Goal: Task Accomplishment & Management: Use online tool/utility

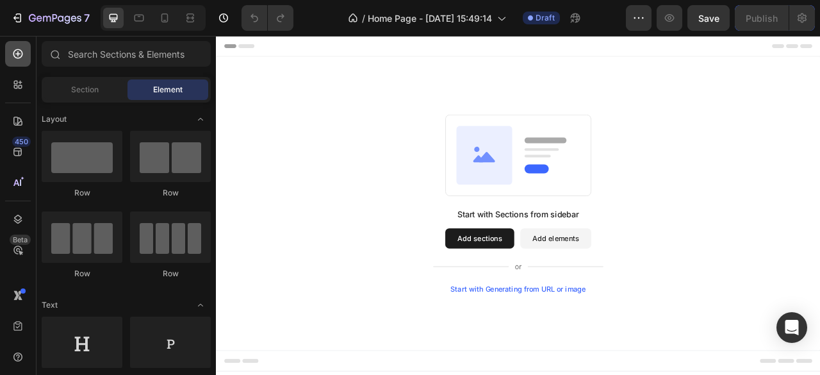
click at [28, 55] on div at bounding box center [18, 54] width 26 height 26
click at [552, 353] on div "Start with Generating from URL or image" at bounding box center [600, 357] width 172 height 10
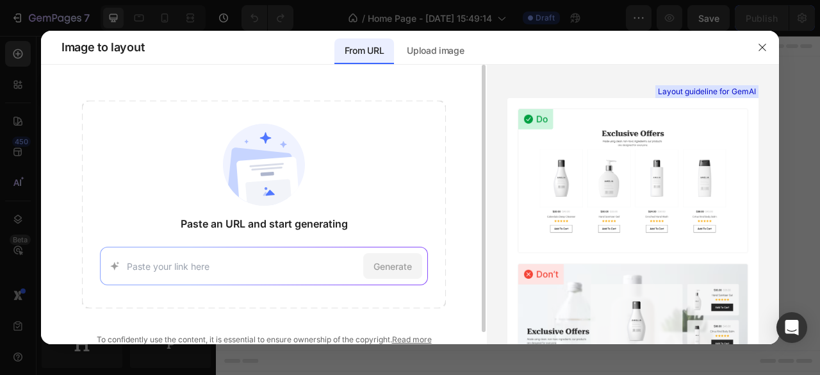
click at [194, 262] on input at bounding box center [242, 265] width 231 height 13
type input "https://www.thinkitchen.in/"
click at [375, 267] on span "Generate" at bounding box center [393, 265] width 38 height 13
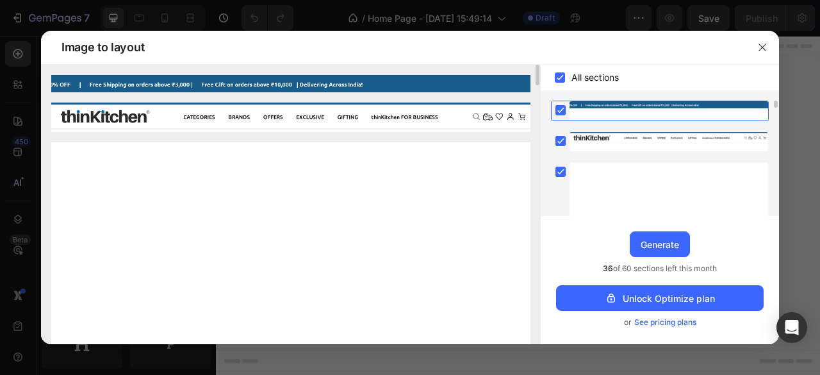
click at [356, 116] on img at bounding box center [290, 117] width 479 height 29
click at [558, 111] on rect at bounding box center [560, 110] width 10 height 10
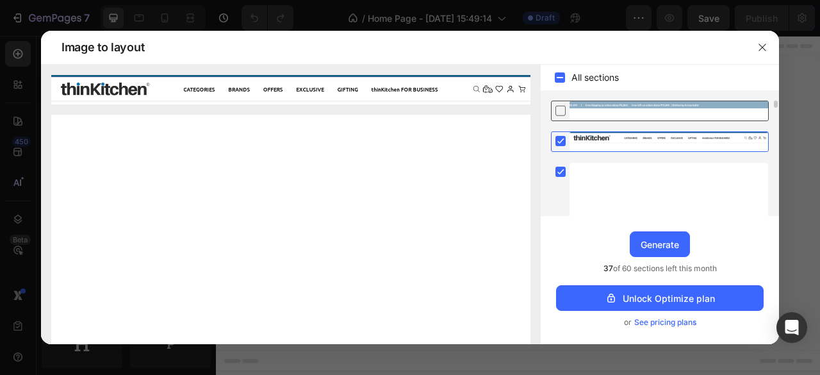
click at [558, 111] on icon at bounding box center [560, 110] width 13 height 13
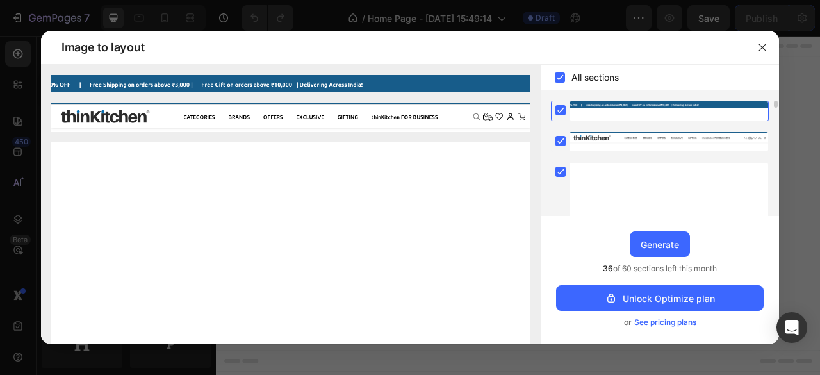
click at [558, 111] on rect at bounding box center [560, 110] width 10 height 10
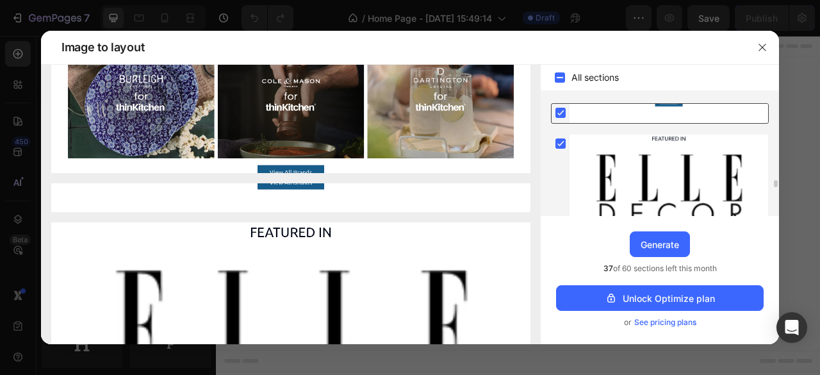
click at [561, 111] on rect at bounding box center [560, 113] width 10 height 10
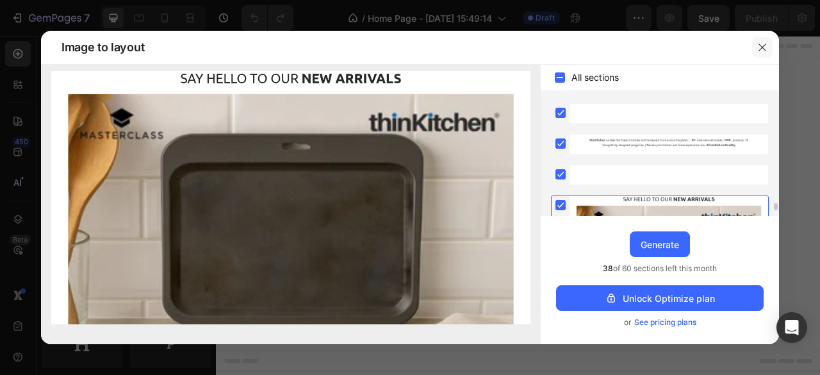
drag, startPoint x: 761, startPoint y: 47, endPoint x: 692, endPoint y: 15, distance: 76.3
click at [761, 47] on icon "button" at bounding box center [762, 47] width 10 height 10
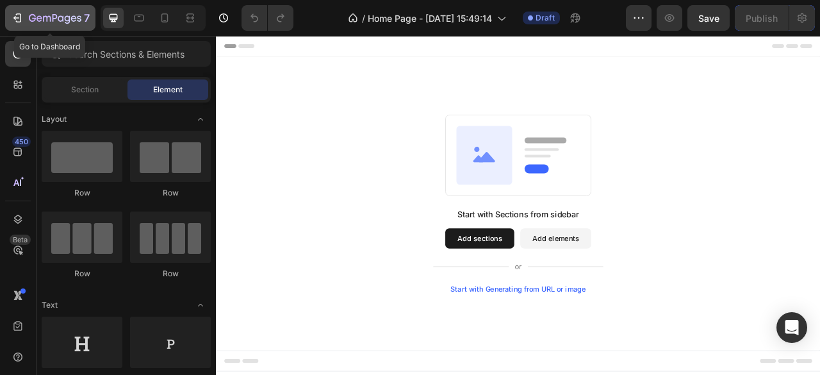
click at [24, 13] on div "7" at bounding box center [50, 17] width 79 height 15
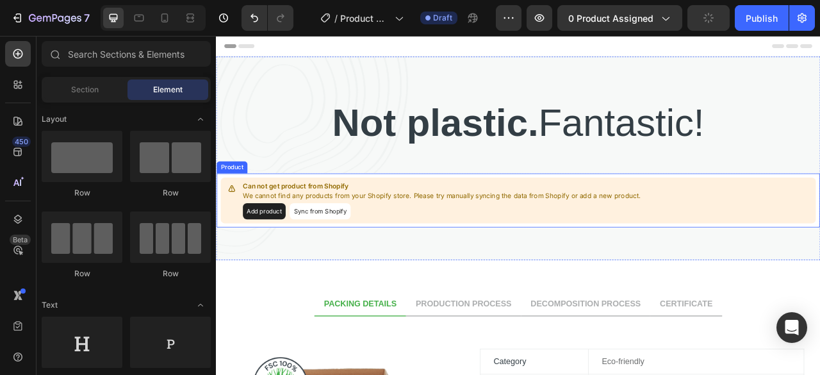
click at [278, 252] on button "Add product" at bounding box center [277, 259] width 54 height 21
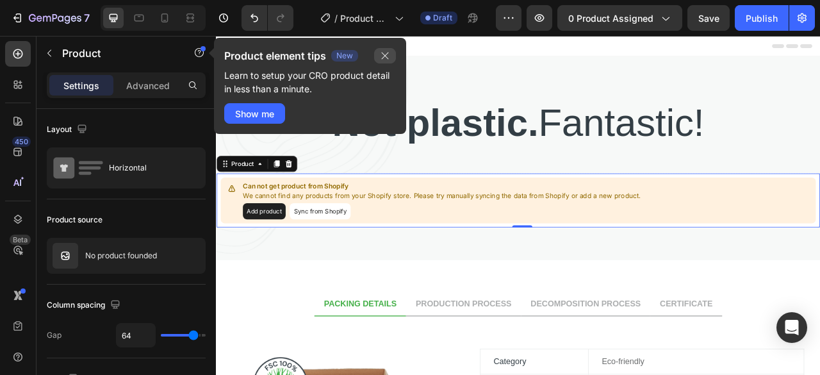
click at [387, 61] on button "button" at bounding box center [385, 55] width 22 height 15
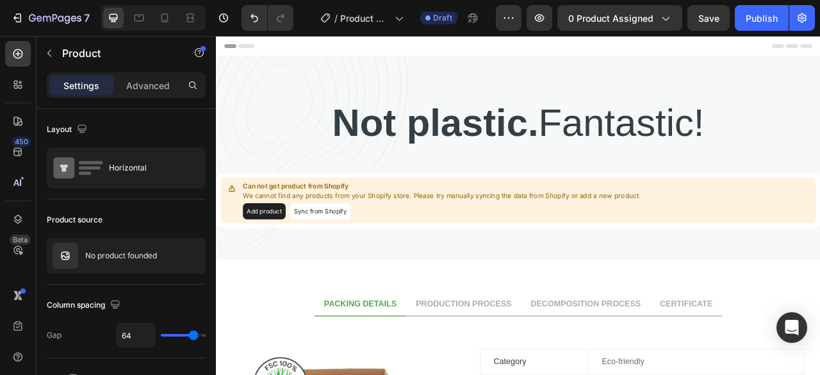
click at [283, 257] on button "Add product" at bounding box center [277, 259] width 54 height 21
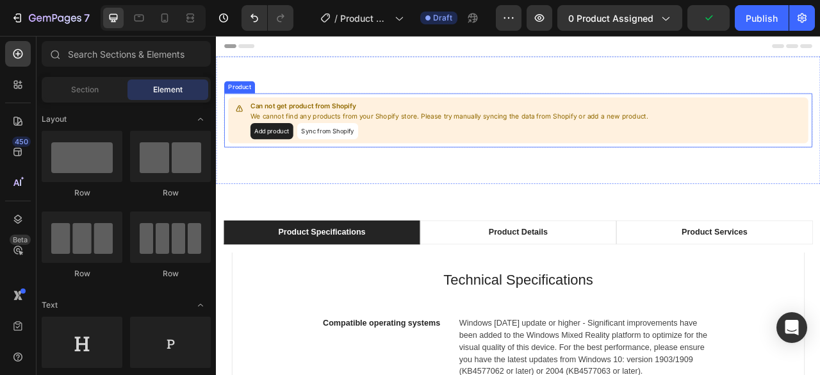
click at [374, 158] on button "Sync from Shopify" at bounding box center [358, 157] width 78 height 21
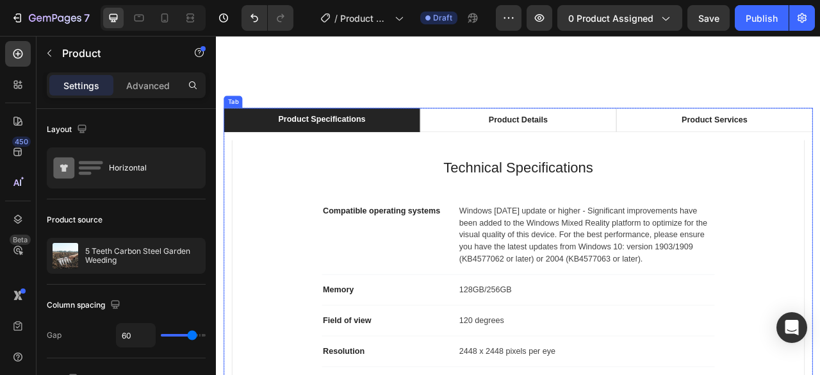
scroll to position [2178, 0]
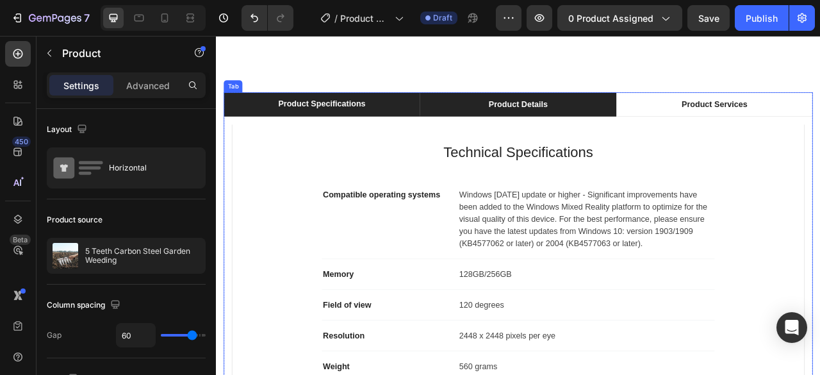
click at [608, 113] on div "Product Details" at bounding box center [600, 122] width 79 height 19
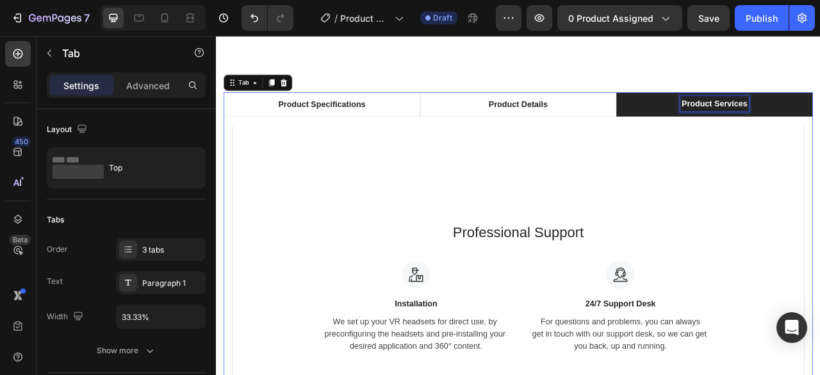
scroll to position [2178, 0]
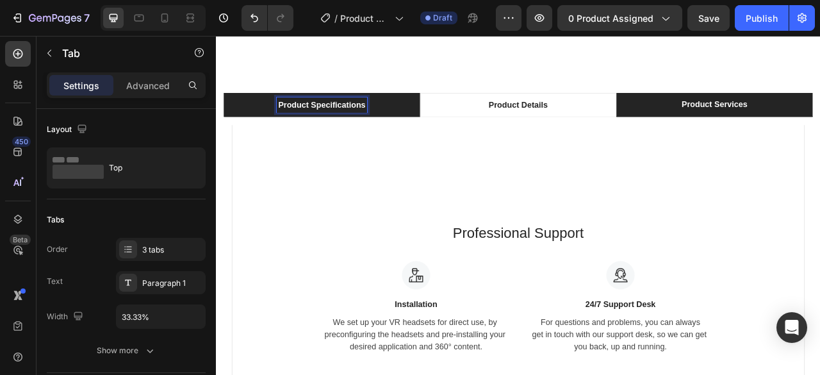
click at [381, 116] on p "Product Specifications" at bounding box center [350, 123] width 111 height 15
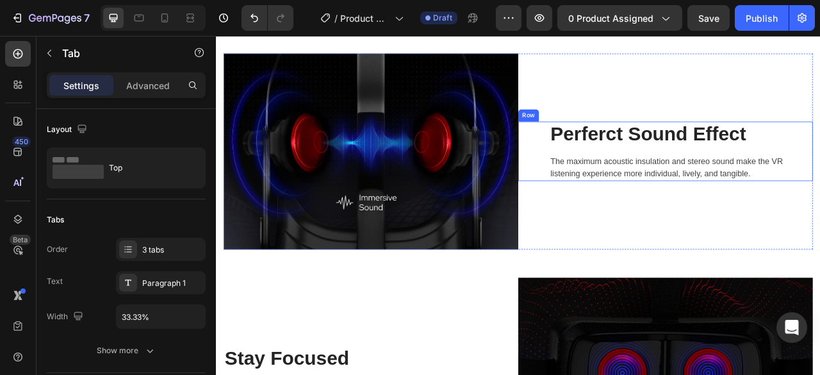
scroll to position [2754, 0]
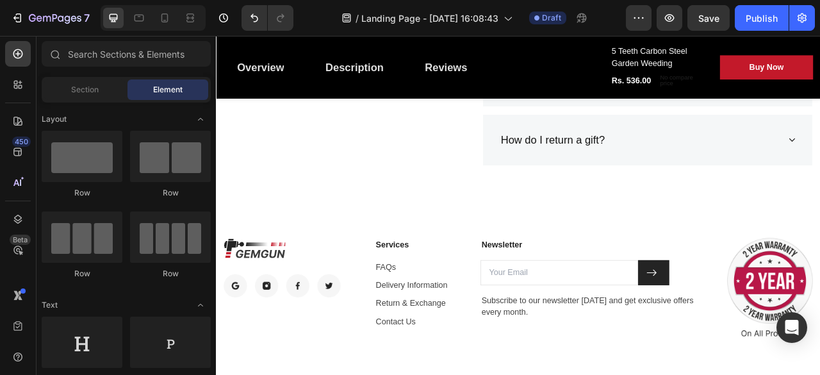
scroll to position [6062, 0]
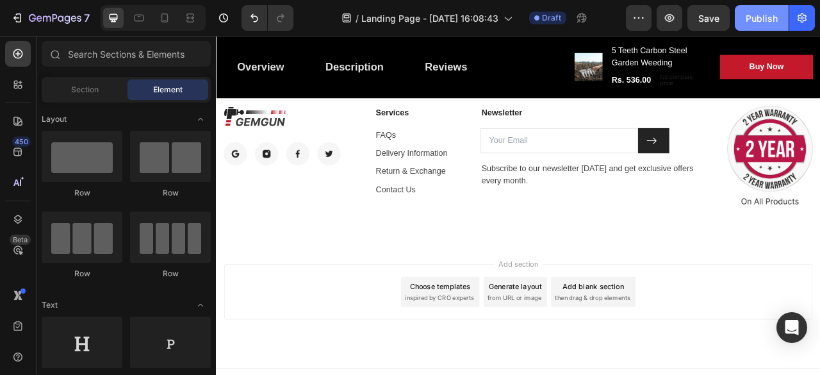
drag, startPoint x: 770, startPoint y: 23, endPoint x: 708, endPoint y: 233, distance: 218.5
click at [770, 23] on div "Publish" at bounding box center [762, 18] width 32 height 13
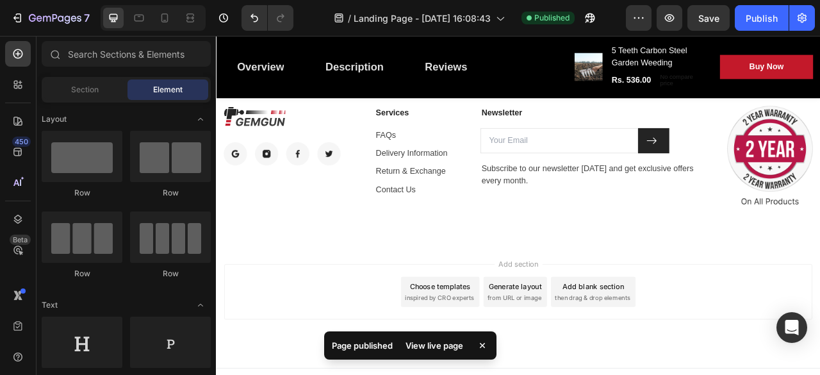
click at [425, 347] on div "View live page" at bounding box center [434, 345] width 73 height 18
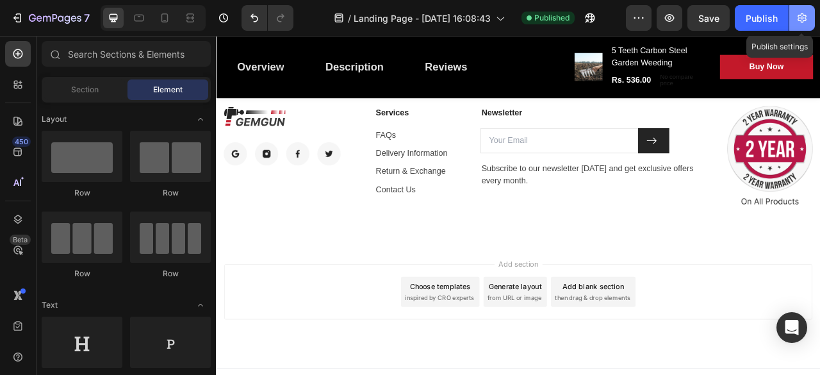
click at [799, 19] on icon "button" at bounding box center [802, 18] width 9 height 10
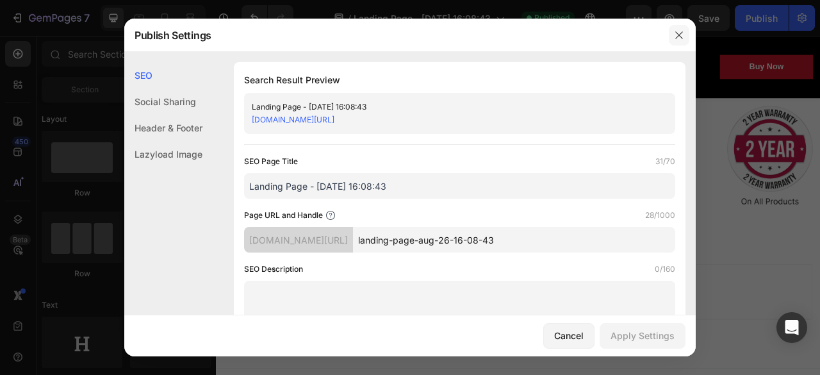
click at [675, 37] on icon "button" at bounding box center [679, 35] width 10 height 10
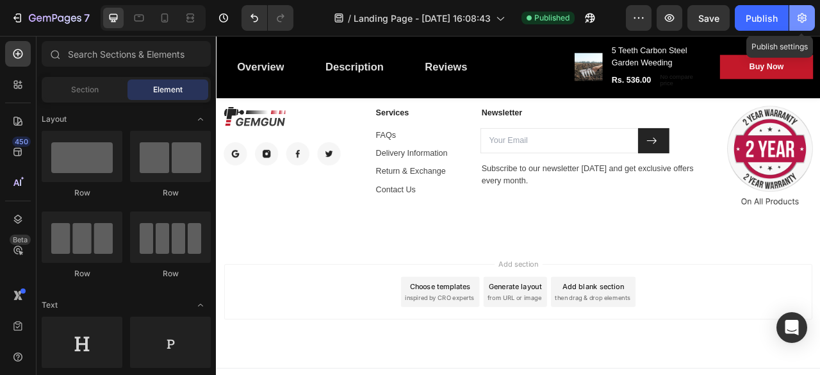
click at [803, 10] on button "button" at bounding box center [802, 18] width 26 height 26
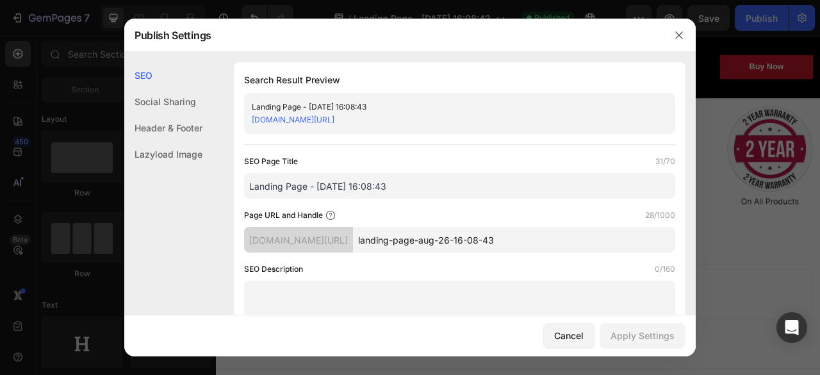
click at [732, 36] on div at bounding box center [410, 187] width 820 height 375
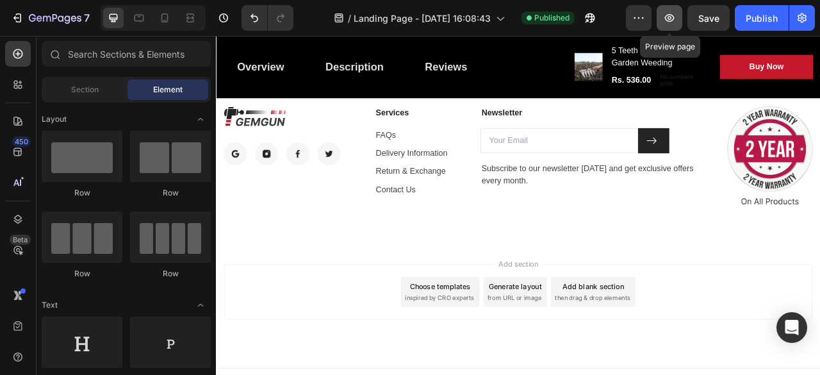
click at [680, 17] on button "button" at bounding box center [670, 18] width 26 height 26
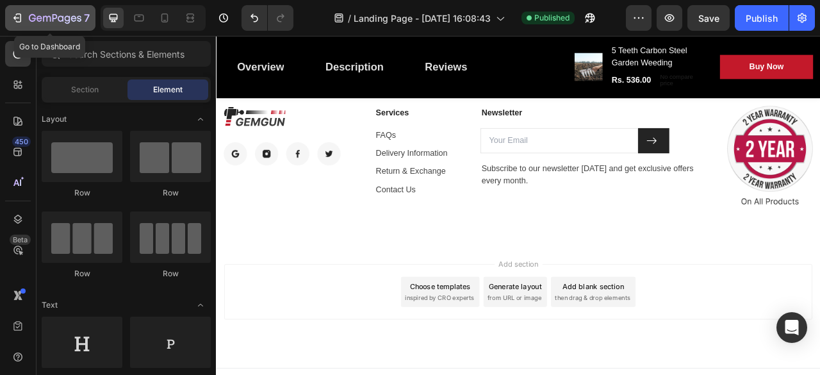
click at [17, 22] on icon "button" at bounding box center [17, 18] width 13 height 13
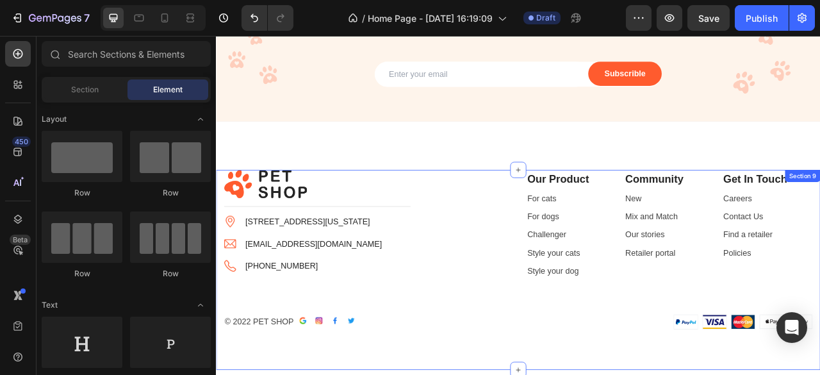
scroll to position [2626, 0]
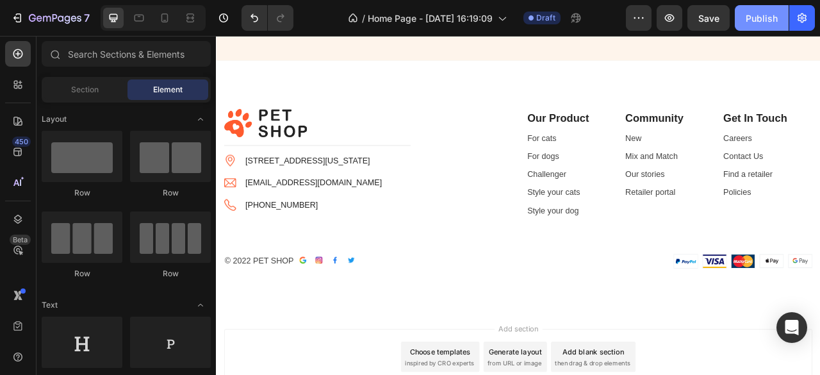
click at [744, 16] on button "Publish" at bounding box center [762, 18] width 54 height 26
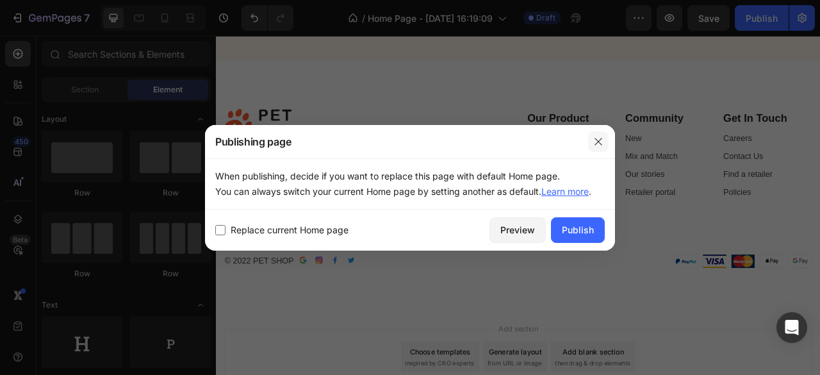
click at [595, 142] on icon "button" at bounding box center [598, 141] width 10 height 10
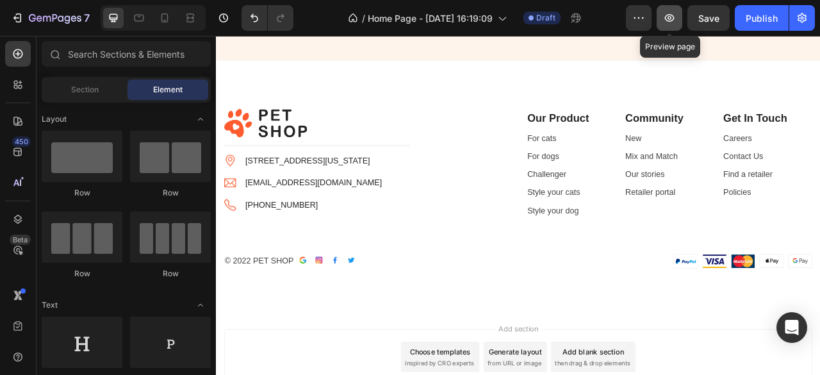
click at [666, 21] on icon "button" at bounding box center [669, 18] width 13 height 13
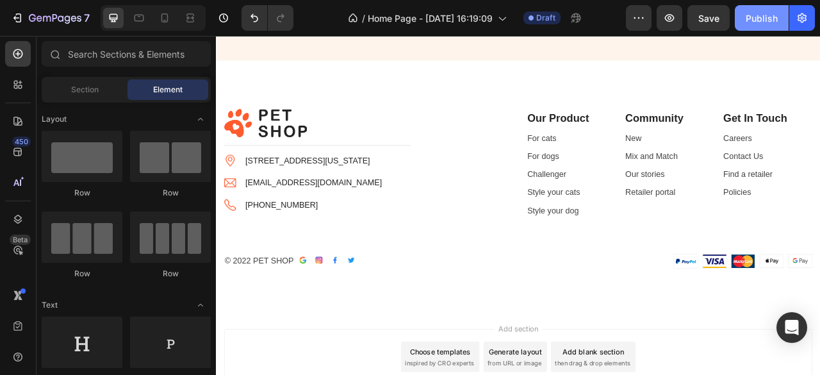
click at [754, 8] on button "Publish" at bounding box center [762, 18] width 54 height 26
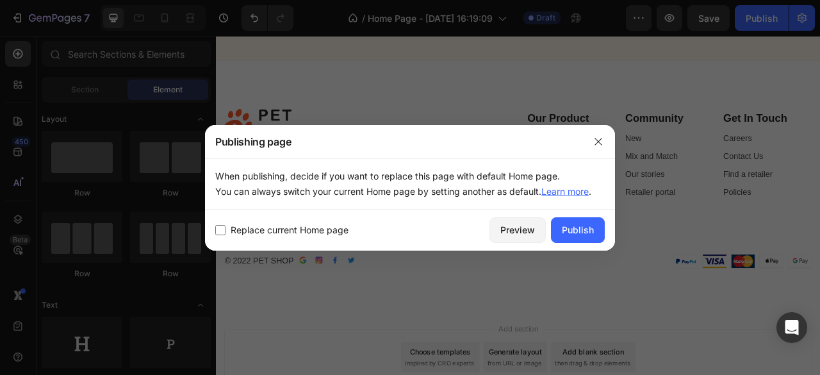
click at [241, 231] on span "Replace current Home page" at bounding box center [290, 229] width 118 height 15
checkbox input "true"
click at [577, 235] on div "Publish" at bounding box center [578, 229] width 32 height 13
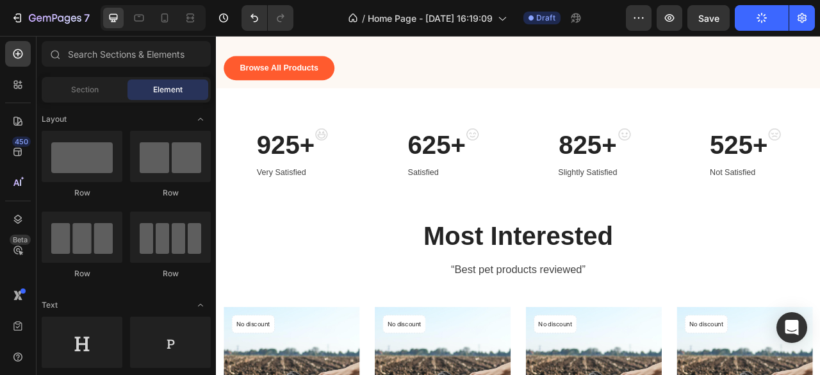
scroll to position [0, 0]
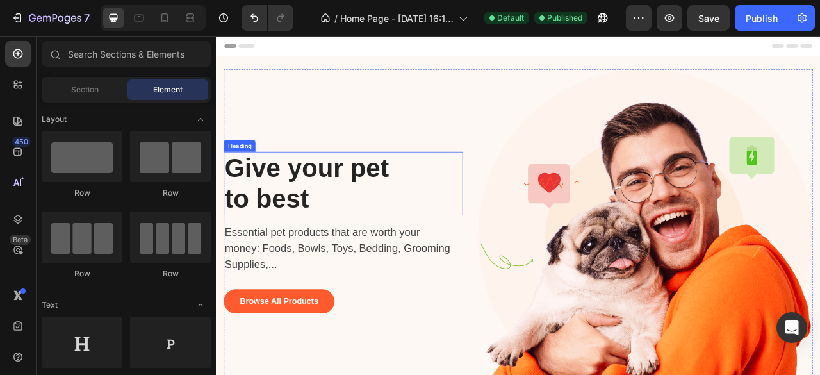
click at [320, 237] on p "Give your pet to best" at bounding box center [349, 224] width 244 height 78
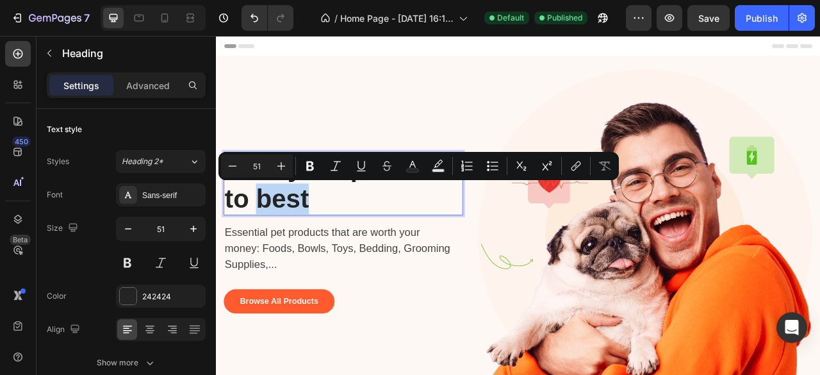
click at [347, 234] on p "Give your pet to best" at bounding box center [349, 224] width 244 height 78
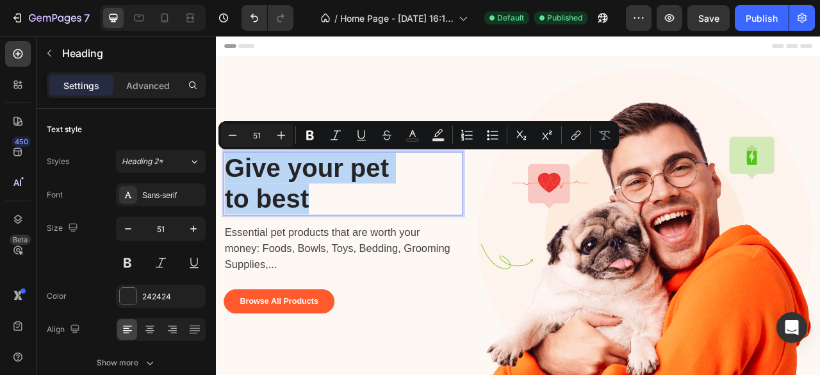
drag, startPoint x: 340, startPoint y: 240, endPoint x: 231, endPoint y: 203, distance: 114.5
click at [231, 203] on p "Give your pet to best" at bounding box center [349, 224] width 244 height 78
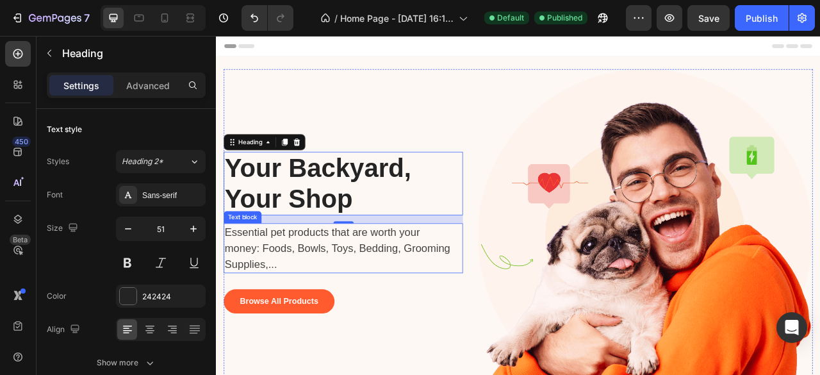
click at [297, 294] on p "Essential pet products that are worth your money: Foods, Bowls, Toys, Bedding, …" at bounding box center [371, 306] width 289 height 61
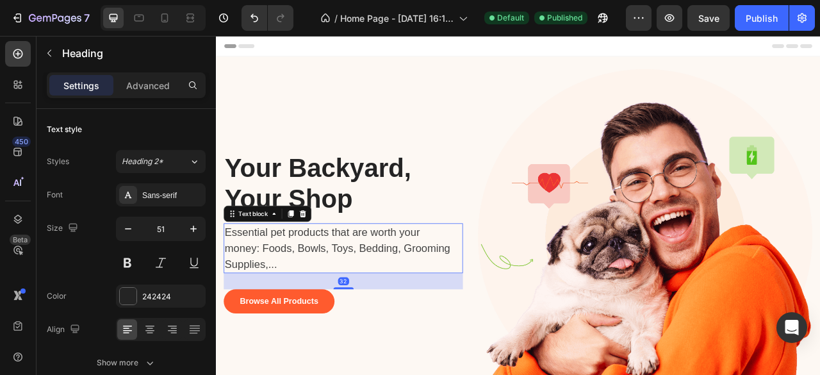
click at [297, 294] on p "Essential pet products that are worth your money: Foods, Bowls, Toys, Bedding, …" at bounding box center [371, 306] width 289 height 61
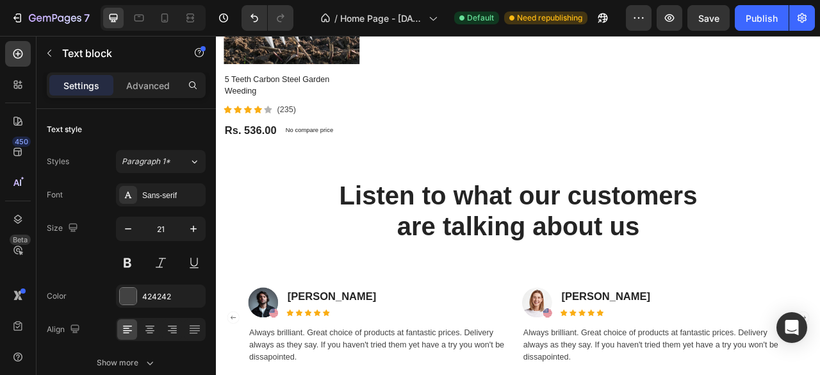
scroll to position [1986, 0]
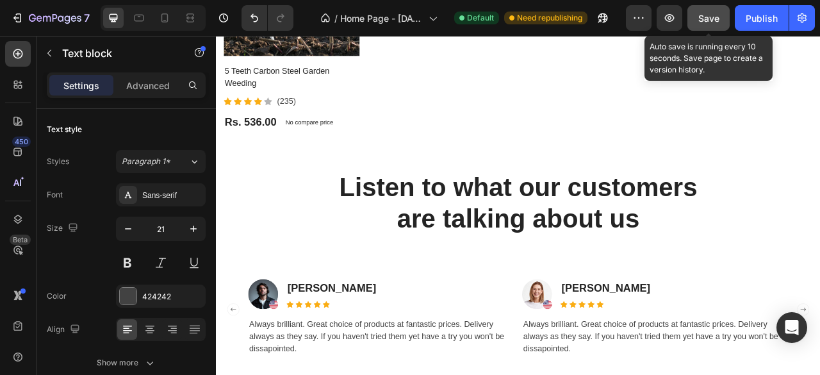
click at [700, 13] on span "Save" at bounding box center [708, 18] width 21 height 11
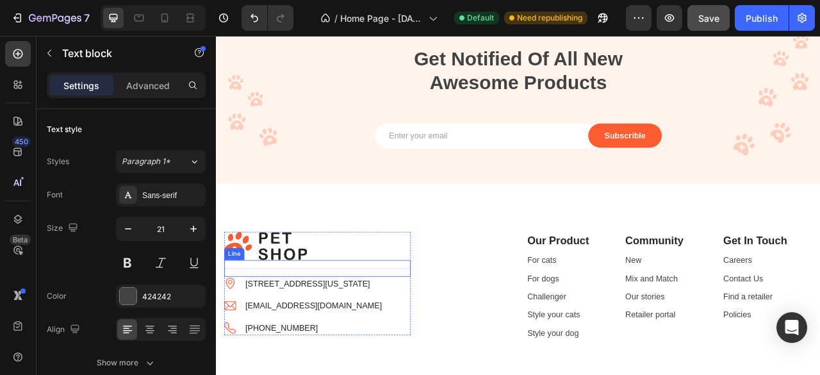
scroll to position [2755, 0]
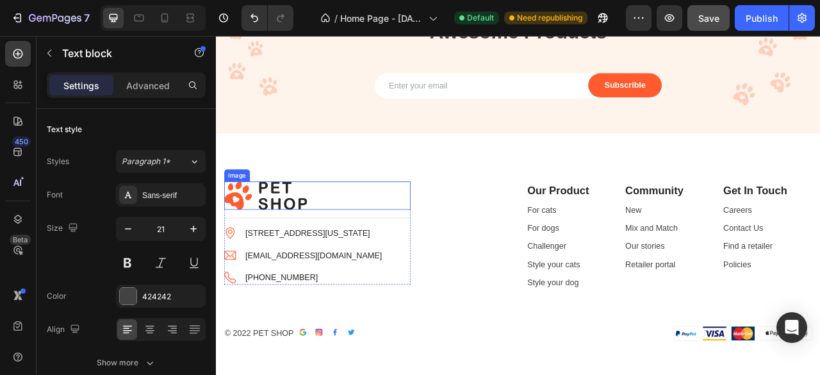
click at [302, 242] on img at bounding box center [279, 239] width 106 height 36
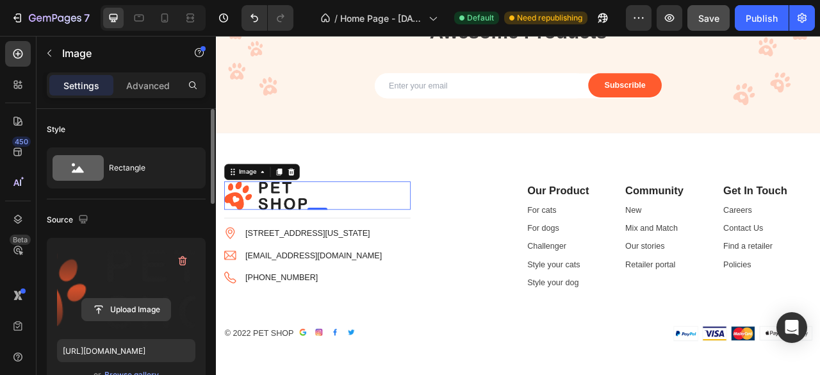
click at [140, 311] on input "file" at bounding box center [126, 310] width 88 height 22
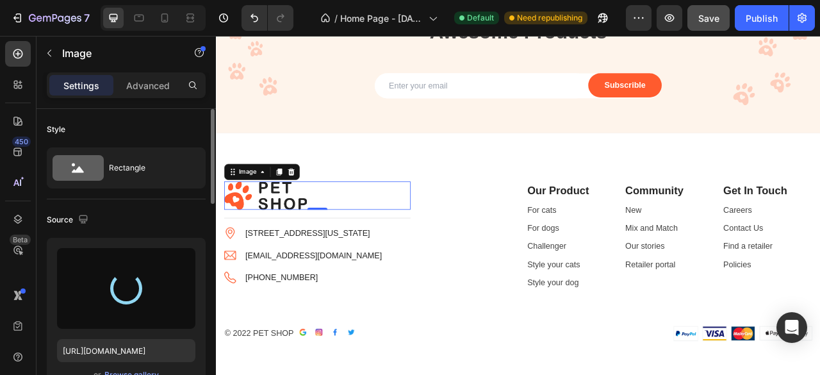
type input "[URL][DOMAIN_NAME]"
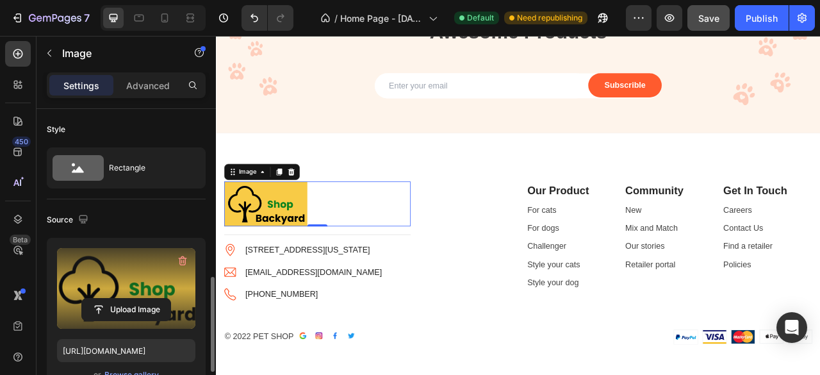
scroll to position [128, 0]
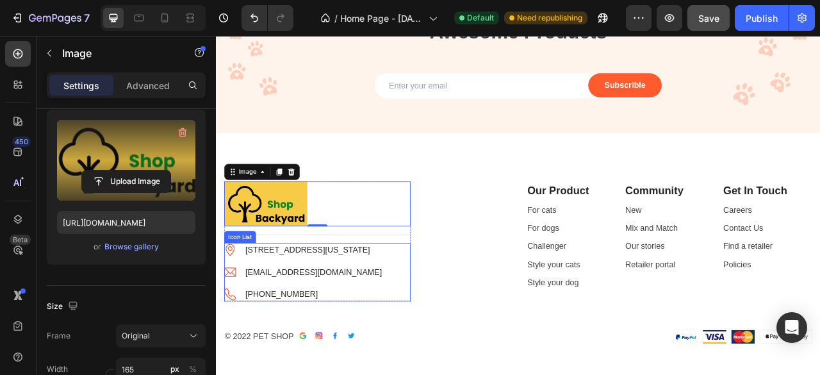
click at [338, 317] on ul "Image [STREET_ADDRESS][US_STATE] Text block Image [EMAIL_ADDRESS][DOMAIN_NAME] …" at bounding box center [327, 336] width 202 height 74
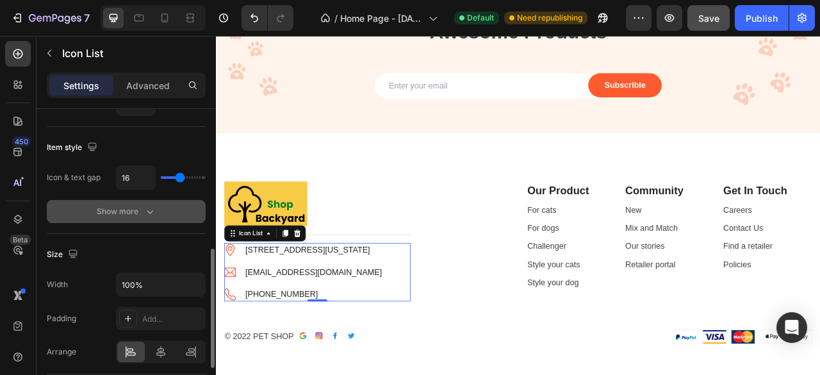
scroll to position [192, 0]
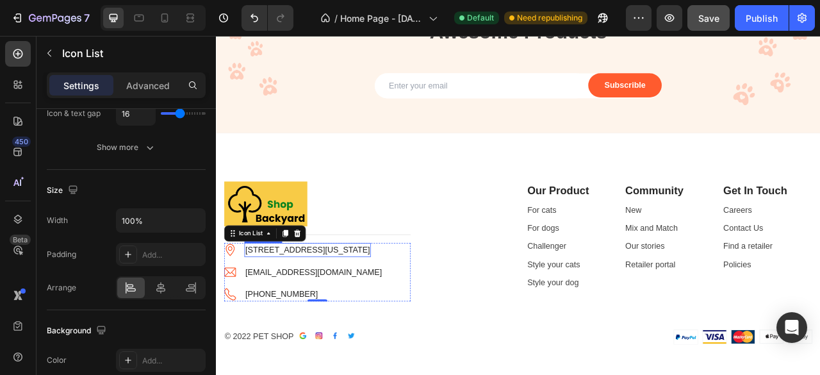
click at [321, 314] on p "[STREET_ADDRESS][US_STATE]" at bounding box center [332, 307] width 158 height 15
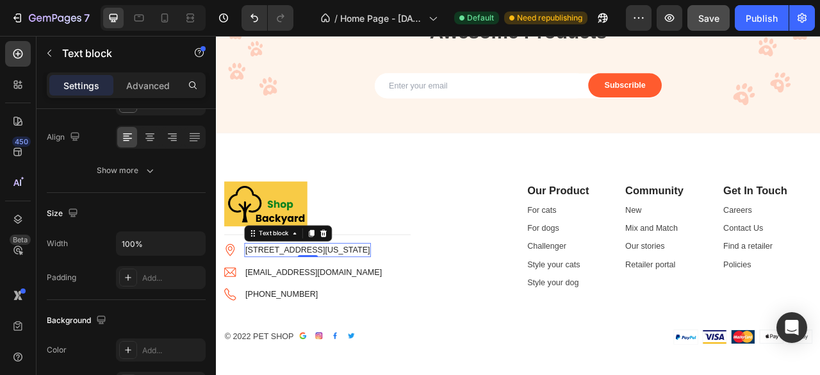
scroll to position [0, 0]
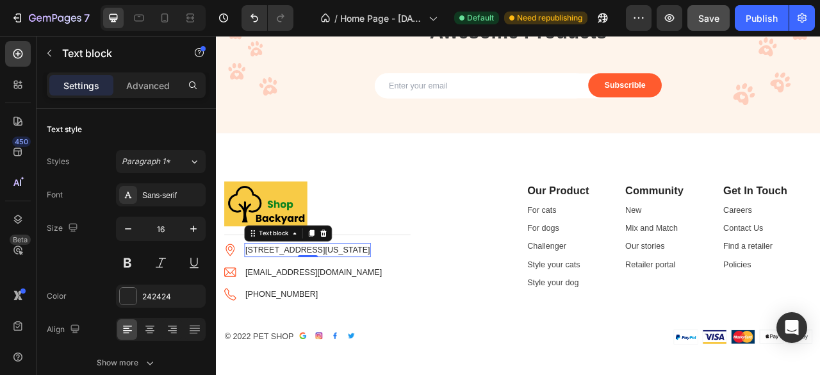
click at [300, 308] on p "[STREET_ADDRESS][US_STATE]" at bounding box center [332, 307] width 158 height 15
click at [322, 310] on p "[STREET_ADDRESS][US_STATE]" at bounding box center [332, 307] width 158 height 15
click at [259, 307] on p "[STREET_ADDRESS][US_STATE]" at bounding box center [332, 307] width 158 height 15
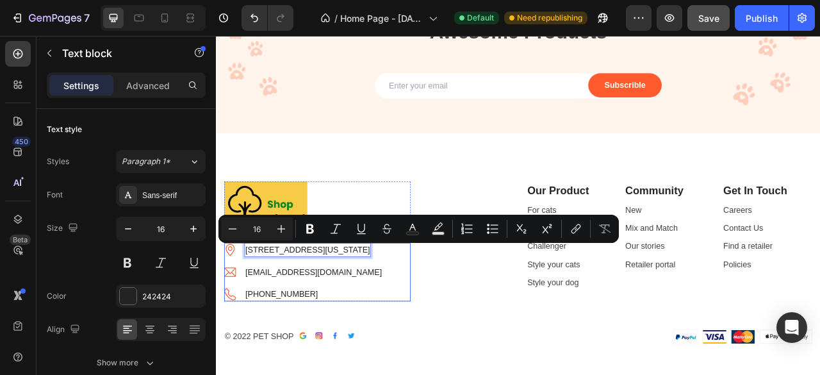
drag, startPoint x: 255, startPoint y: 308, endPoint x: 433, endPoint y: 308, distance: 178.1
click at [433, 308] on div "Image [STREET_ADDRESS][US_STATE] Text block 0 Image [EMAIL_ADDRESS][DOMAIN_NAME…" at bounding box center [344, 336] width 237 height 74
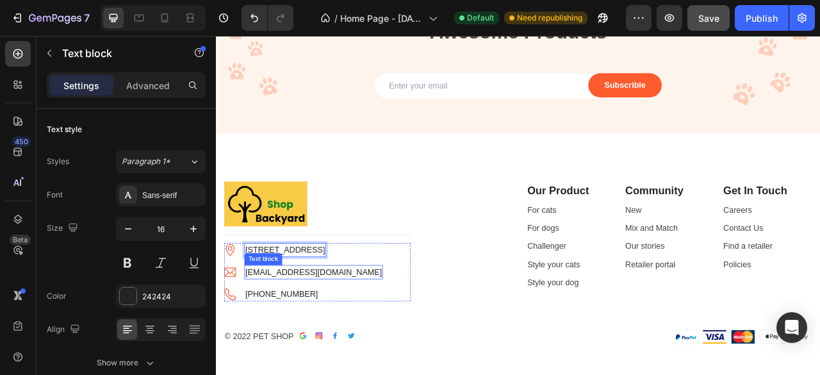
click at [316, 339] on p "[EMAIL_ADDRESS][DOMAIN_NAME]" at bounding box center [340, 336] width 174 height 15
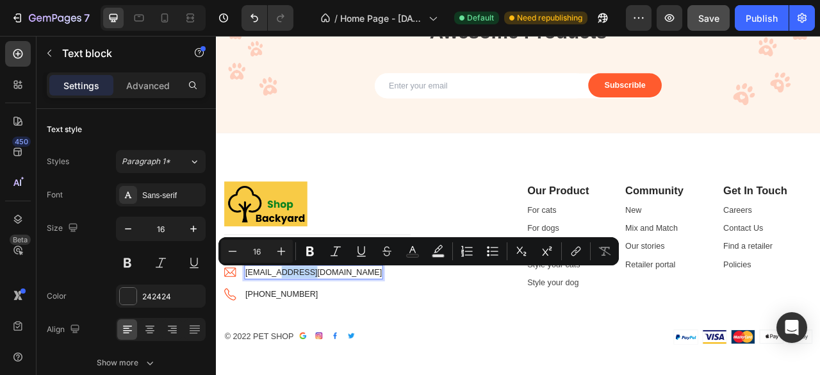
click at [326, 338] on p "[EMAIL_ADDRESS][DOMAIN_NAME]" at bounding box center [340, 336] width 174 height 15
drag, startPoint x: 335, startPoint y: 334, endPoint x: 245, endPoint y: 337, distance: 90.4
click at [245, 337] on li "Image [EMAIL_ADDRESS][DOMAIN_NAME] Text block 0" at bounding box center [327, 336] width 202 height 18
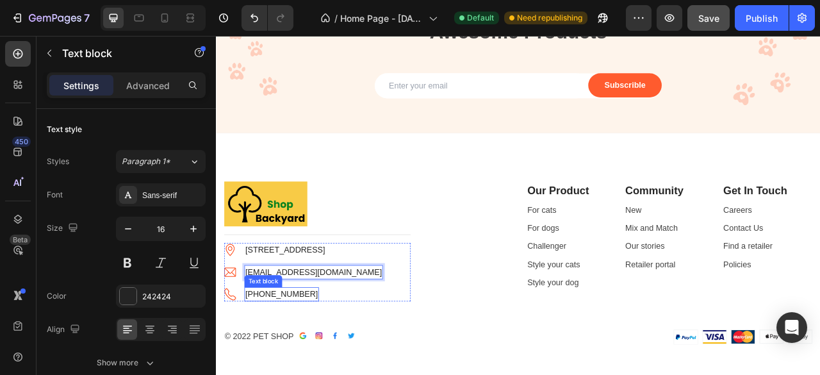
click at [286, 367] on p "[PHONE_NUMBER]" at bounding box center [299, 364] width 92 height 15
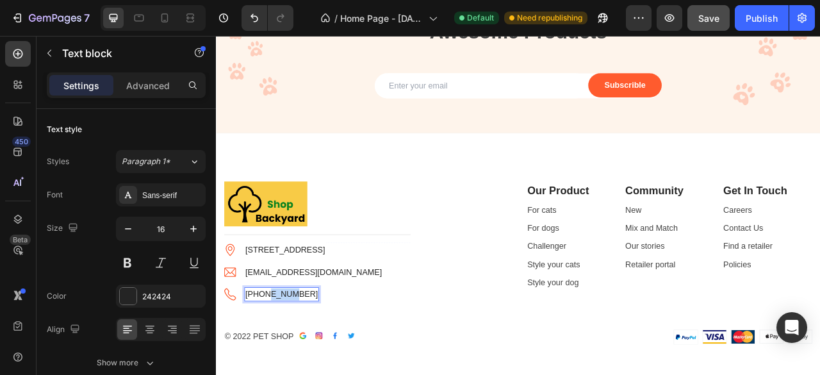
click at [286, 367] on p "[PHONE_NUMBER]" at bounding box center [299, 364] width 92 height 15
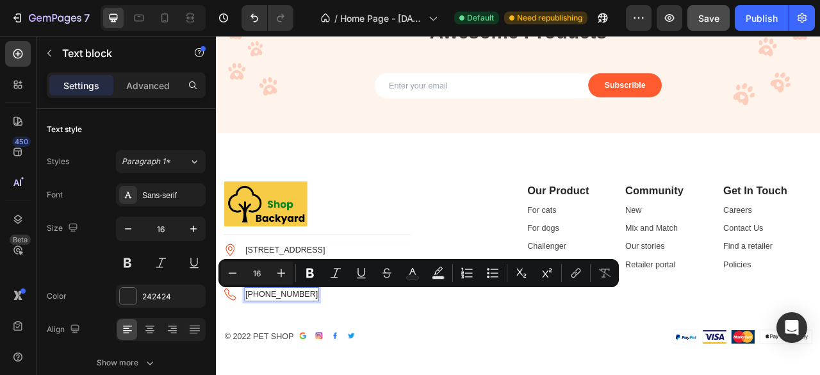
click at [266, 366] on p "[PHONE_NUMBER]" at bounding box center [299, 364] width 92 height 15
drag, startPoint x: 274, startPoint y: 363, endPoint x: 264, endPoint y: 364, distance: 10.3
click at [264, 364] on p "[PHONE_NUMBER]" at bounding box center [299, 364] width 92 height 15
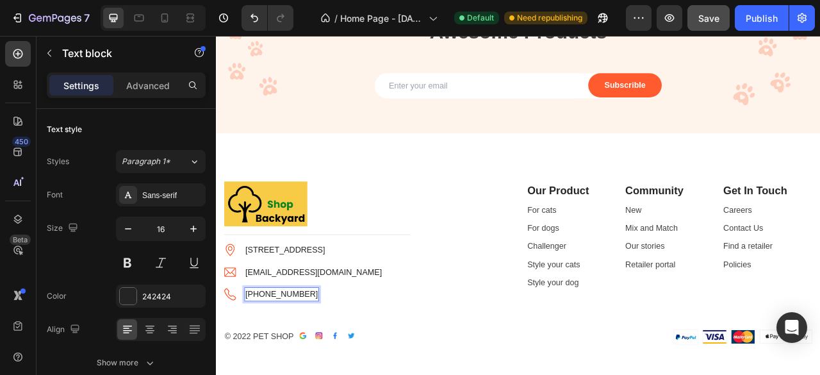
click at [300, 367] on p "[PHONE_NUMBER]" at bounding box center [299, 364] width 92 height 15
click at [309, 365] on p "[PHONE_NUMBER]" at bounding box center [299, 364] width 92 height 15
click at [300, 363] on p "[PHONE_NUMBER]" at bounding box center [299, 364] width 92 height 15
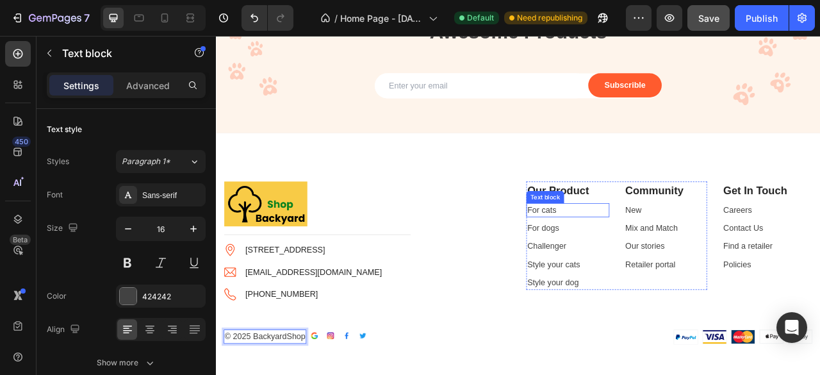
click at [638, 259] on link "For cats" at bounding box center [630, 257] width 37 height 11
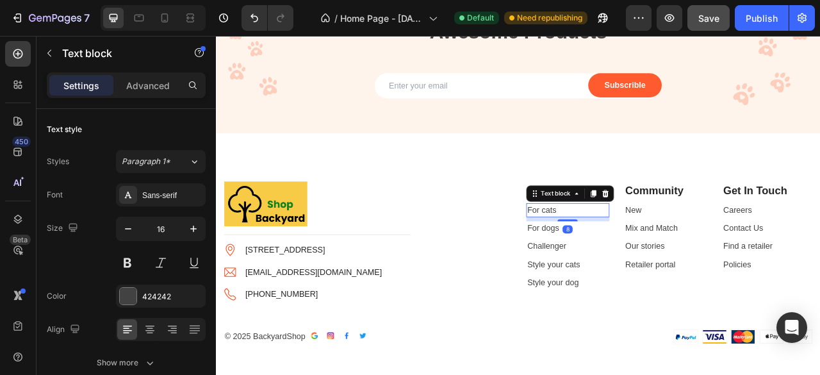
click at [638, 259] on link "For cats" at bounding box center [630, 257] width 37 height 11
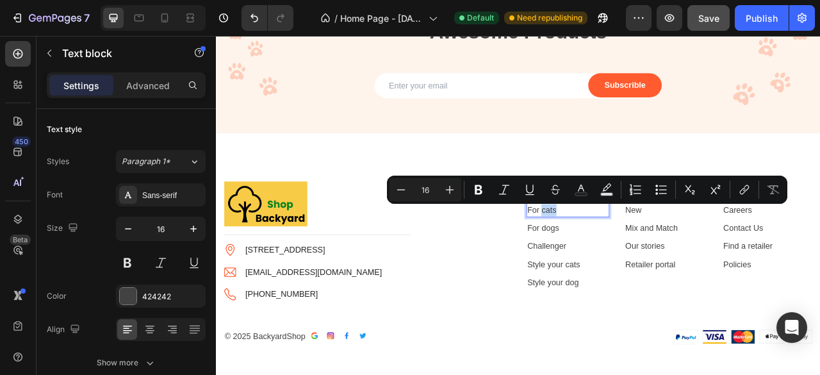
click at [644, 259] on p "For cats" at bounding box center [663, 257] width 103 height 15
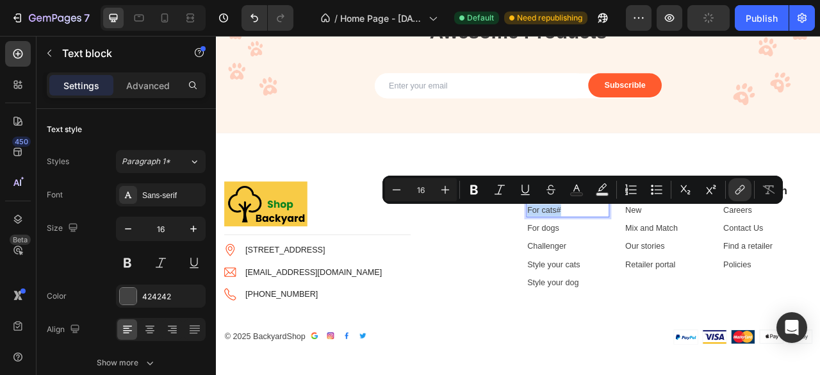
drag, startPoint x: 650, startPoint y: 259, endPoint x: 608, endPoint y: 260, distance: 41.7
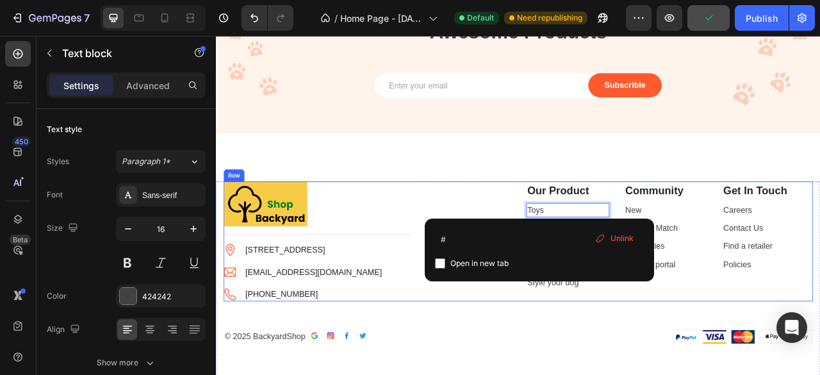
click at [551, 235] on div "Image Title Line Image 1/[STREET_ADDRESS] Text block Image [EMAIL_ADDRESS][DOMA…" at bounding box center [408, 297] width 365 height 152
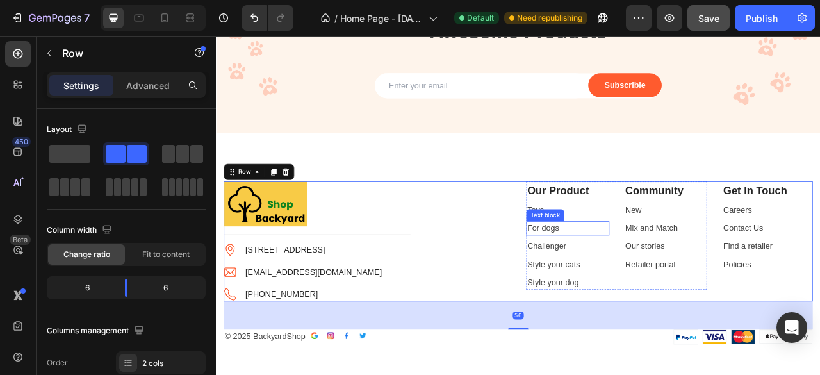
click at [634, 281] on link "For dogs" at bounding box center [632, 280] width 40 height 11
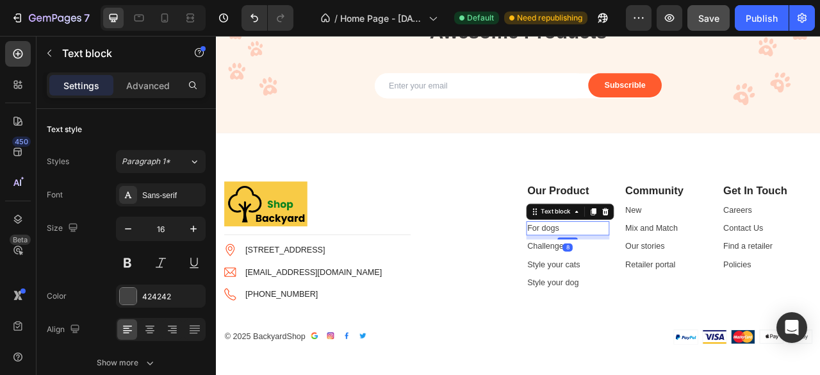
click at [634, 281] on link "For dogs" at bounding box center [632, 280] width 40 height 11
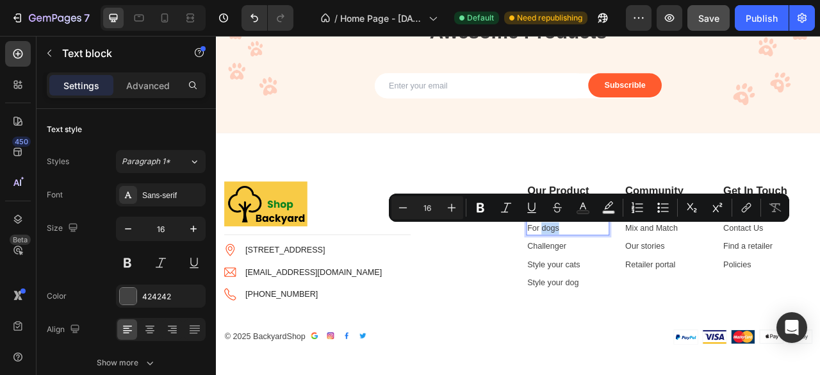
click at [648, 282] on p "For dogs" at bounding box center [663, 280] width 103 height 15
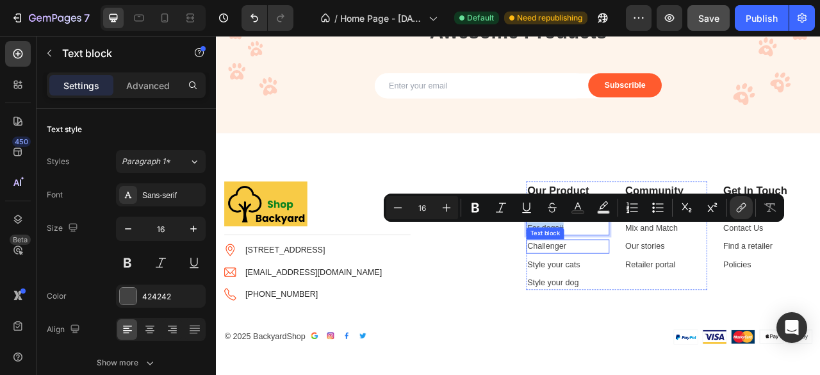
drag, startPoint x: 657, startPoint y: 281, endPoint x: 605, endPoint y: 296, distance: 53.9
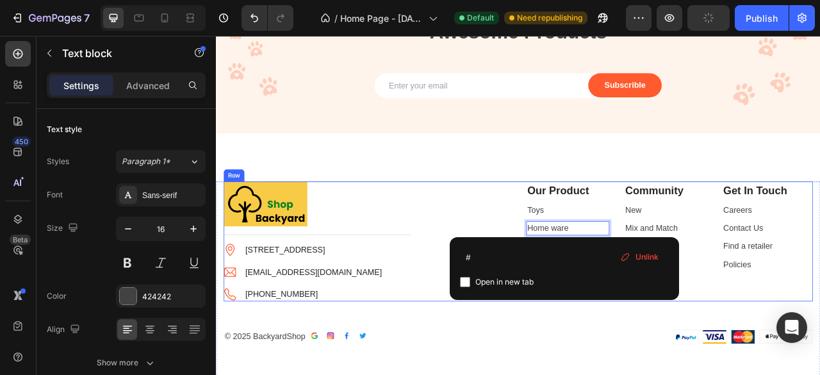
click at [577, 272] on div "Image Title Line Image 1/[STREET_ADDRESS] Text block Image [EMAIL_ADDRESS][DOMA…" at bounding box center [408, 297] width 365 height 152
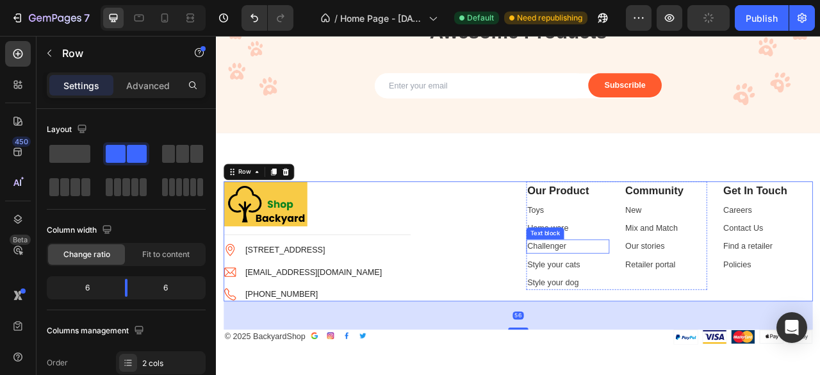
click at [640, 302] on link "Challenger" at bounding box center [636, 303] width 49 height 11
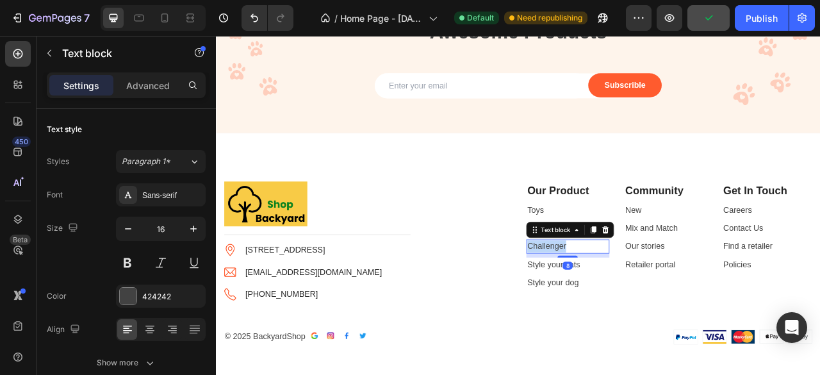
click at [640, 302] on link "Challenger" at bounding box center [636, 303] width 49 height 11
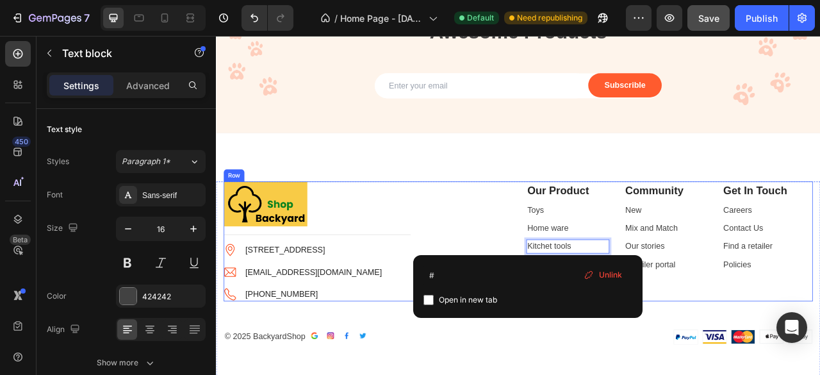
click at [566, 265] on div "Image Title Line Image 1/[STREET_ADDRESS] Text block Image [EMAIL_ADDRESS][DOMA…" at bounding box center [408, 297] width 365 height 152
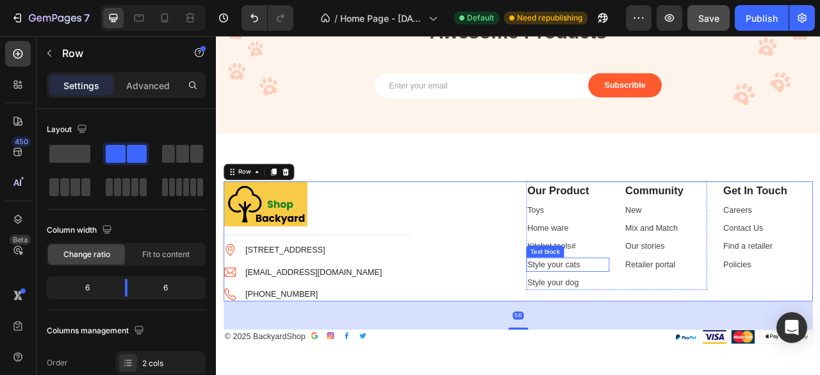
click at [630, 331] on link "Style your cats" at bounding box center [645, 326] width 67 height 11
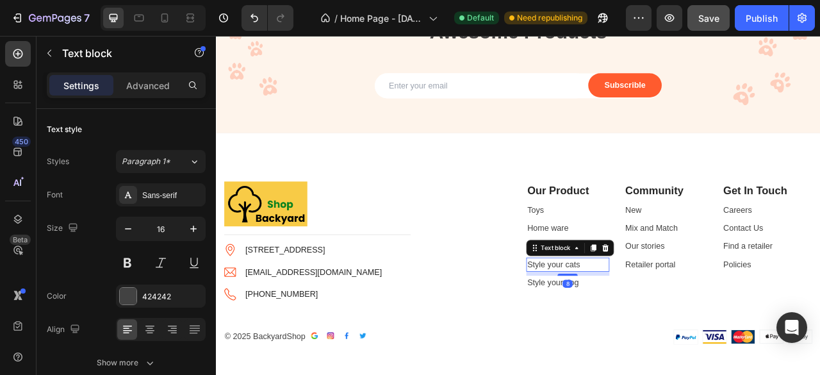
click at [630, 330] on link "Style your cats" at bounding box center [645, 326] width 67 height 11
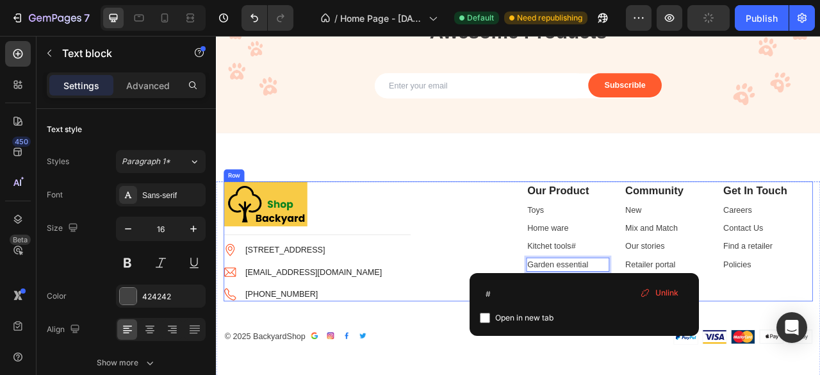
click at [536, 251] on div "Image Title Line Image 1/[STREET_ADDRESS] Text block Image [EMAIL_ADDRESS][DOMA…" at bounding box center [408, 297] width 365 height 152
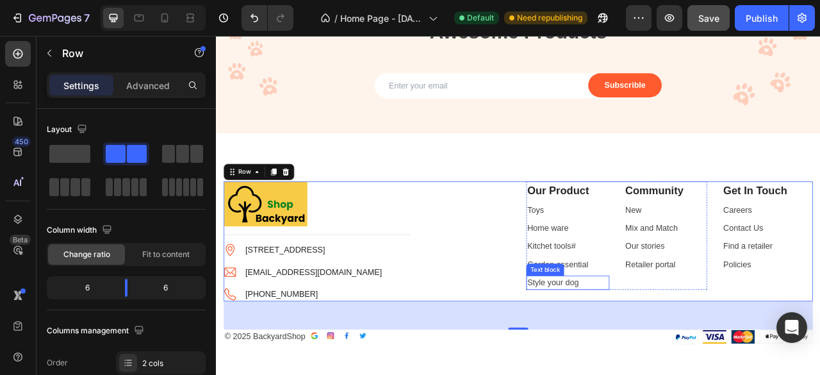
click at [629, 345] on link "Style your dog" at bounding box center [644, 349] width 65 height 11
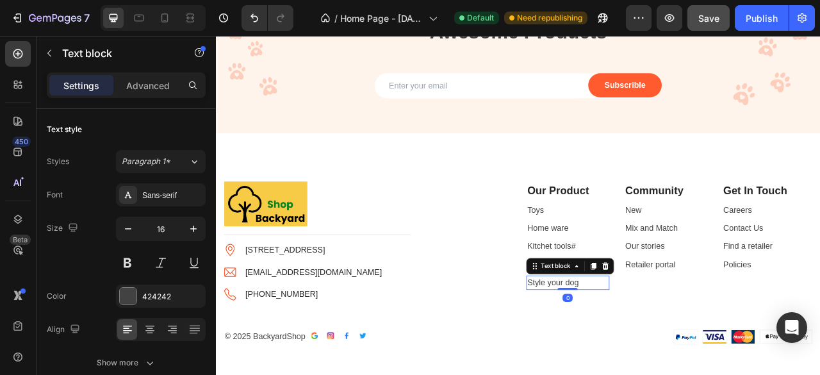
click at [629, 345] on link "Style your dog" at bounding box center [644, 349] width 65 height 11
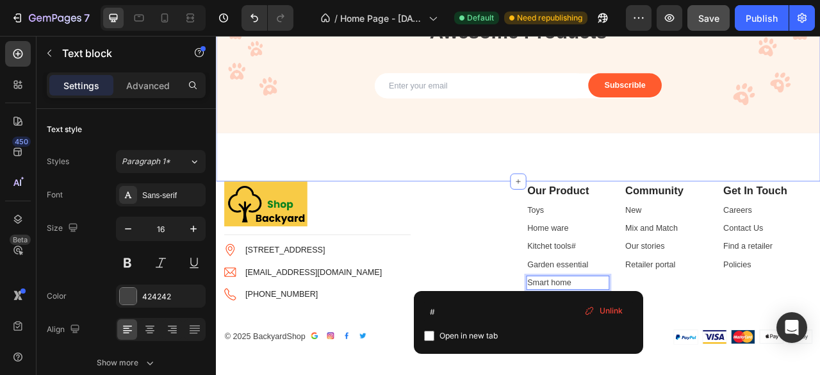
click at [531, 210] on div "Get Notified Of All New Awesome Products Heading Email Field Subscrible Submit …" at bounding box center [600, 81] width 769 height 279
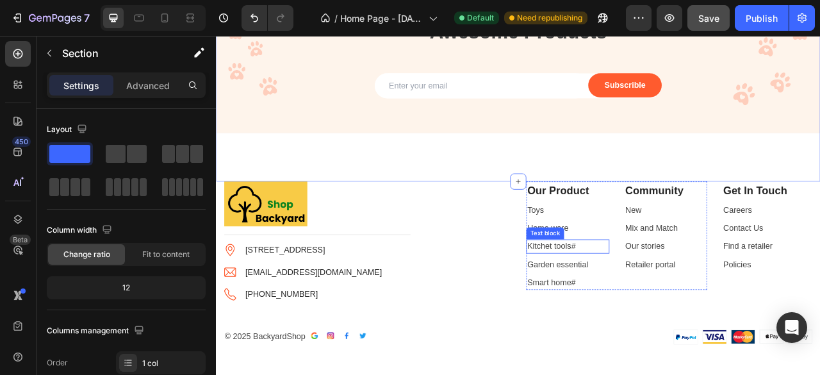
click at [652, 305] on p "Kitchet tools #" at bounding box center [663, 303] width 103 height 15
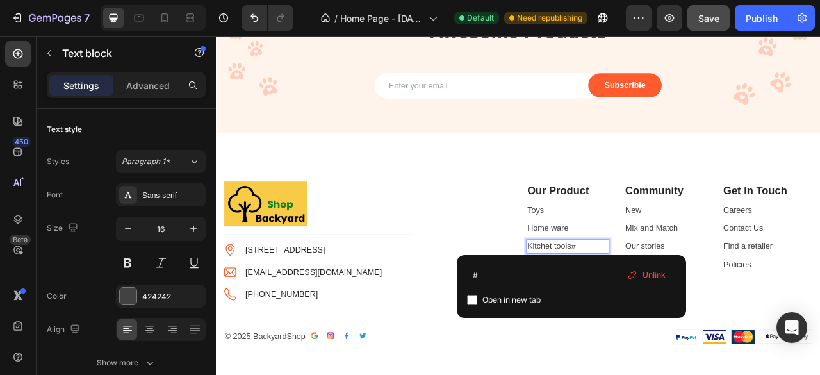
click at [679, 302] on p "Kitchet tools #" at bounding box center [663, 303] width 103 height 15
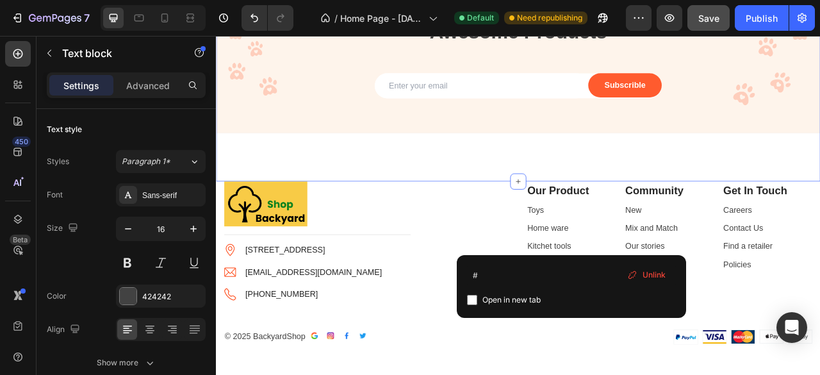
click at [520, 192] on div "Get Notified Of All New Awesome Products Heading Email Field Subscrible Submit …" at bounding box center [600, 81] width 769 height 279
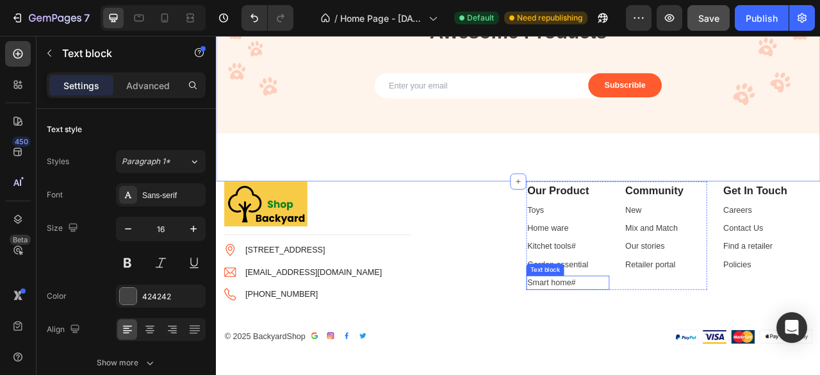
click at [669, 349] on p "Smart home #" at bounding box center [663, 349] width 103 height 15
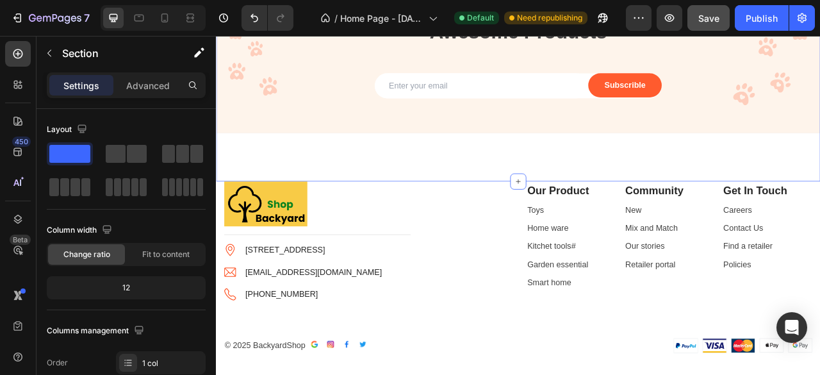
click at [582, 190] on div "Get Notified Of All New Awesome Products Heading Email Field Subscrible Submit …" at bounding box center [600, 81] width 769 height 279
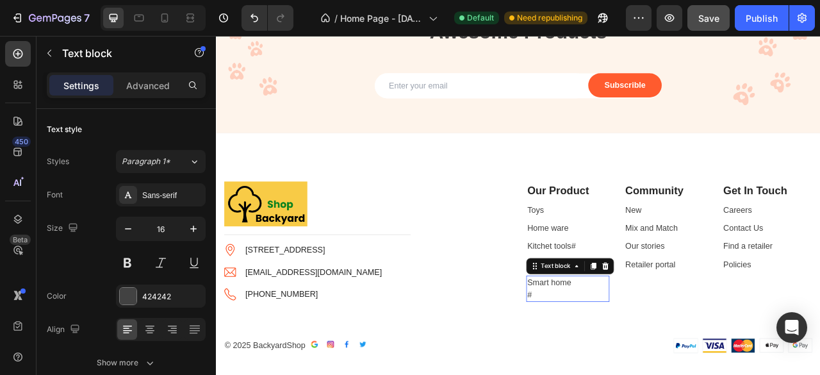
click at [638, 368] on p "#" at bounding box center [663, 365] width 103 height 15
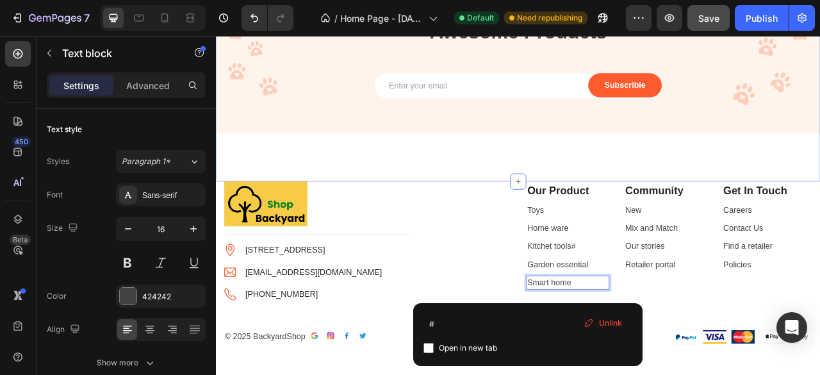
click at [579, 188] on div "Get Notified Of All New Awesome Products Heading Email Field Subscrible Submit …" at bounding box center [600, 81] width 769 height 279
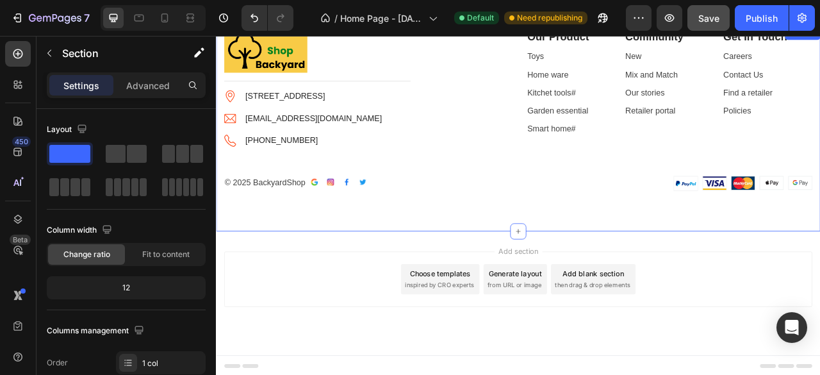
scroll to position [2822, 0]
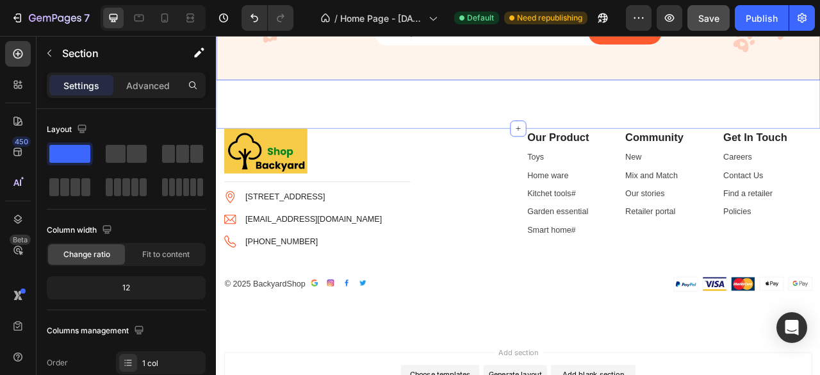
click at [506, 124] on div "Get Notified Of All New Awesome Products Heading Email Field Subscrible Submit …" at bounding box center [600, 13] width 769 height 279
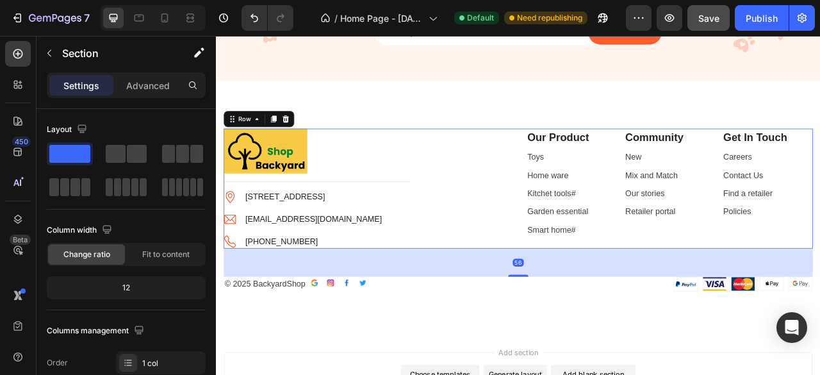
click at [511, 179] on div "Image Title Line Image 1/[STREET_ADDRESS] Text block Image [EMAIL_ADDRESS][DOMA…" at bounding box center [408, 230] width 365 height 152
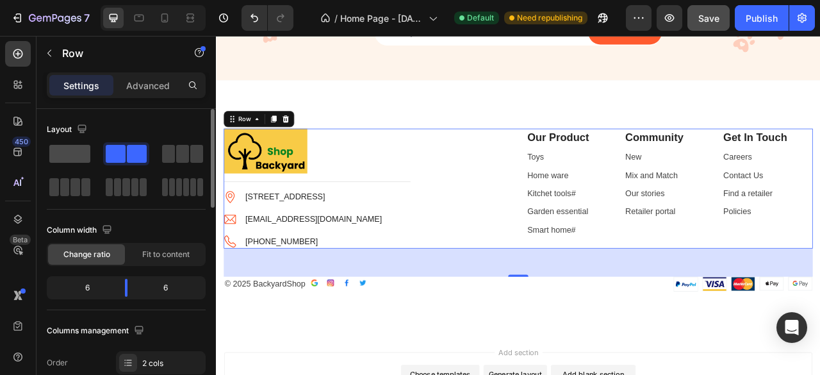
click at [72, 156] on span at bounding box center [69, 154] width 41 height 18
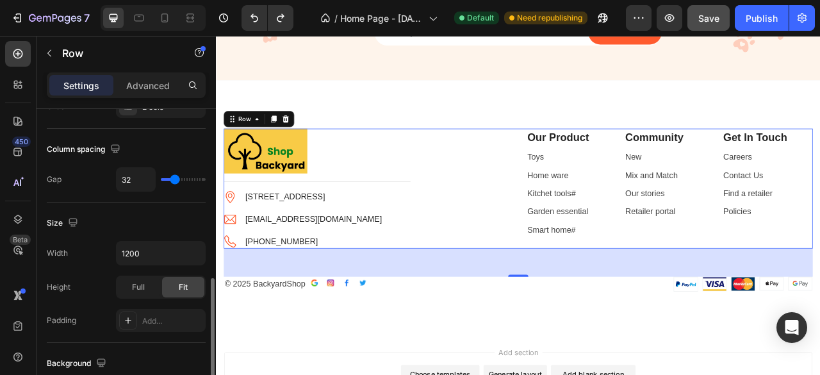
scroll to position [320, 0]
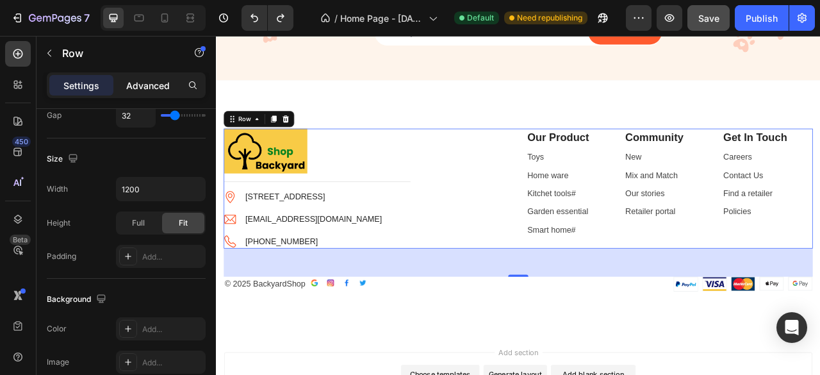
click at [137, 88] on p "Advanced" at bounding box center [148, 85] width 44 height 13
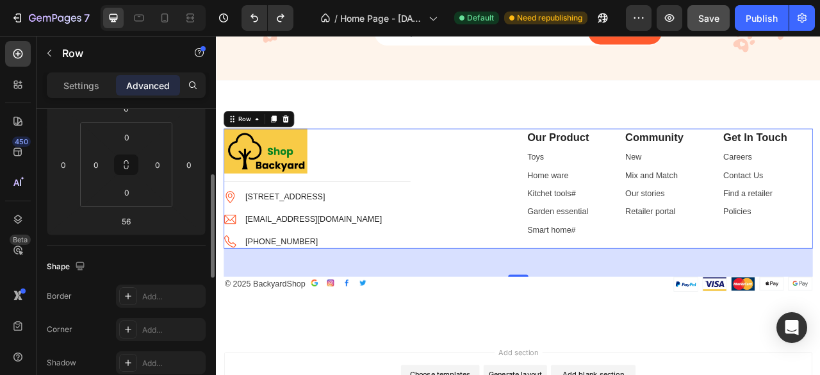
scroll to position [0, 0]
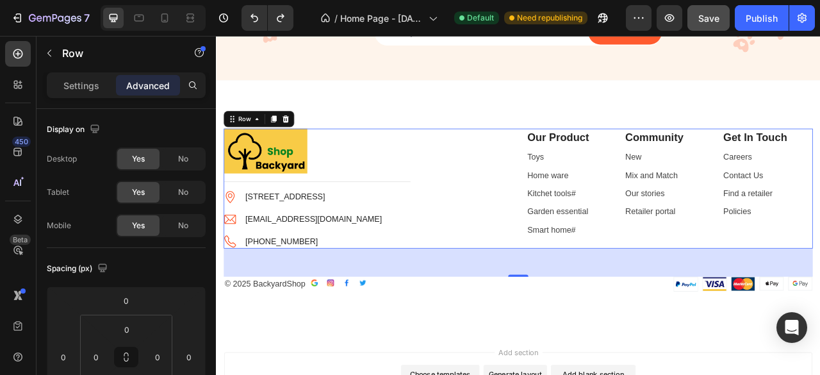
click at [72, 73] on div "Settings Advanced" at bounding box center [126, 85] width 159 height 26
click at [78, 83] on p "Settings" at bounding box center [81, 85] width 36 height 13
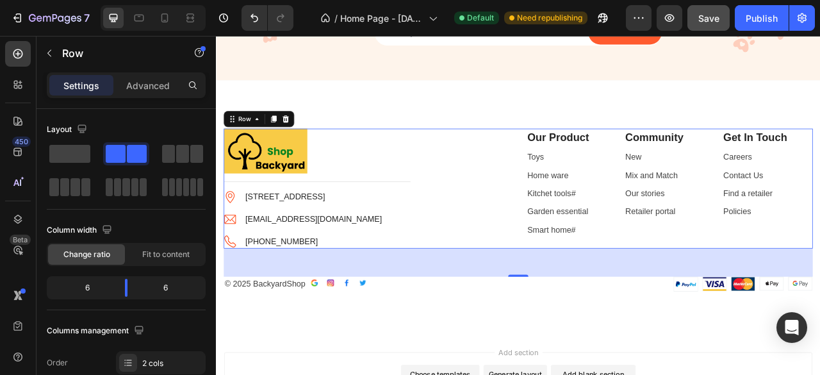
click at [515, 173] on div "Image Title Line Image 1/[STREET_ADDRESS] Text block Image [EMAIL_ADDRESS][DOMA…" at bounding box center [408, 230] width 365 height 152
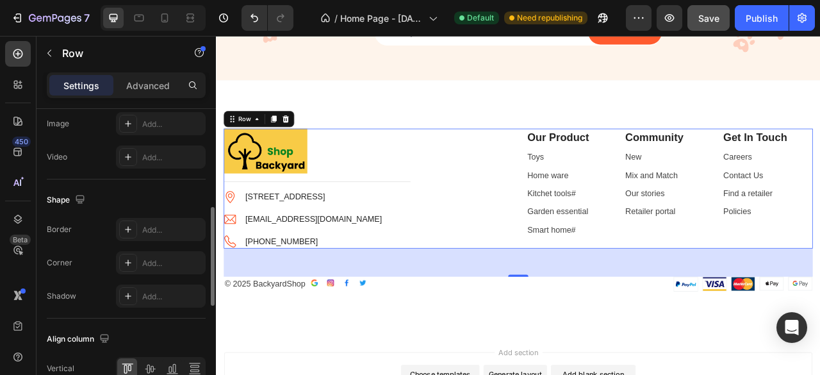
scroll to position [495, 0]
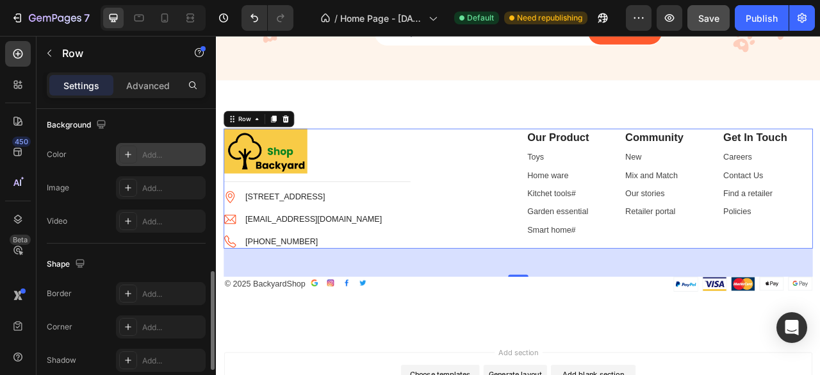
click at [138, 154] on div "Add..." at bounding box center [161, 154] width 90 height 23
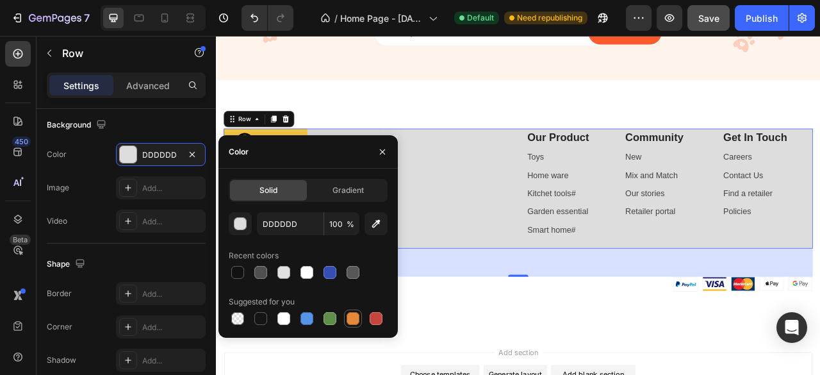
click at [350, 318] on div at bounding box center [353, 318] width 13 height 13
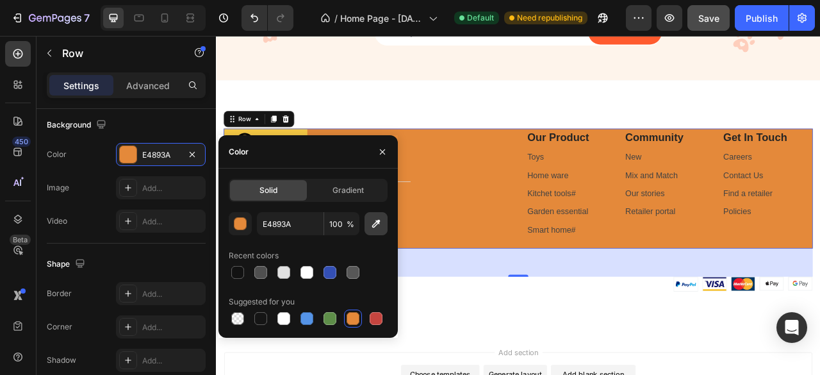
click at [371, 222] on icon "button" at bounding box center [376, 223] width 13 height 13
type input "F1C544"
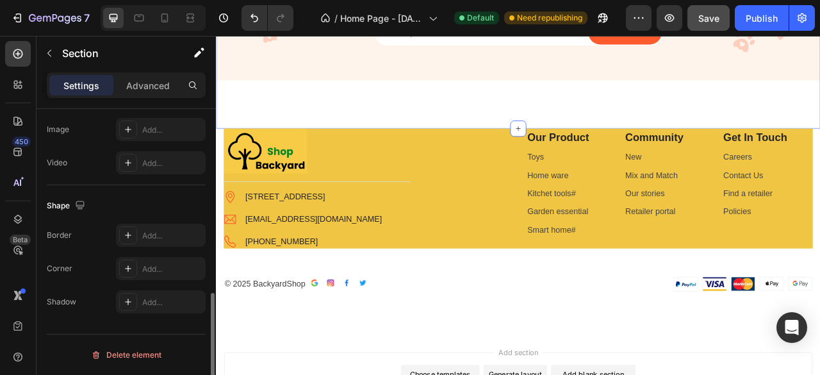
click at [438, 111] on div "Get Notified Of All New Awesome Products Heading Email Field Subscrible Submit …" at bounding box center [600, 13] width 769 height 279
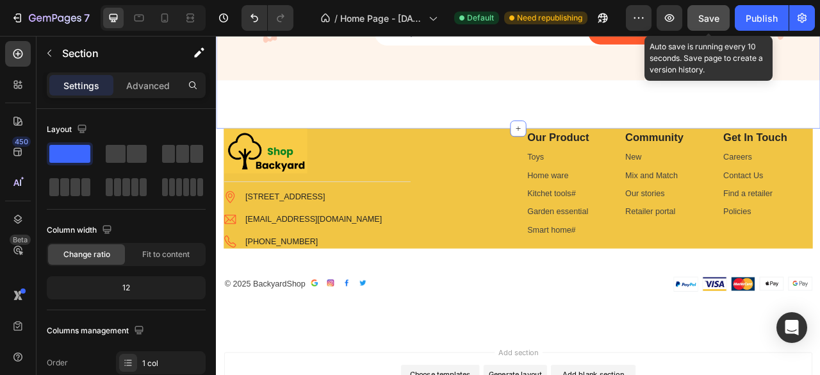
click at [709, 24] on div "Save" at bounding box center [708, 18] width 21 height 13
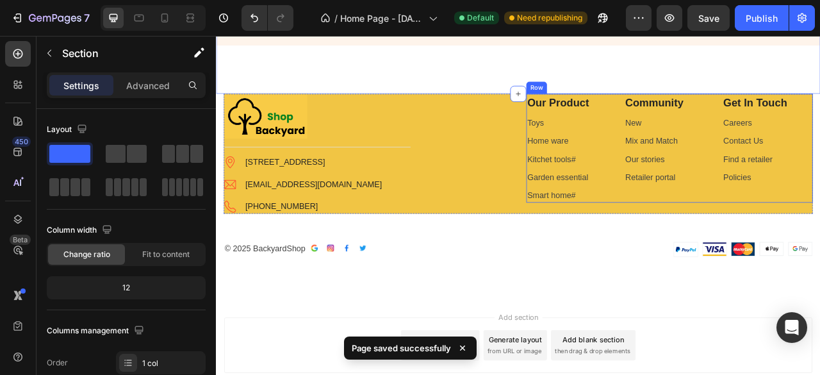
scroll to position [2566, 0]
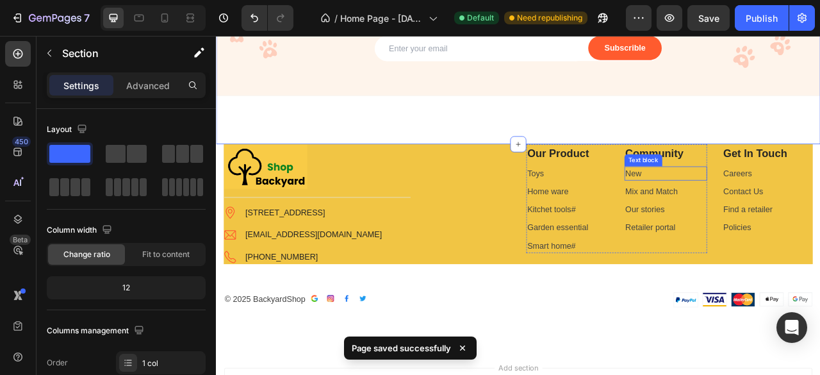
click at [748, 206] on link "New" at bounding box center [747, 210] width 21 height 11
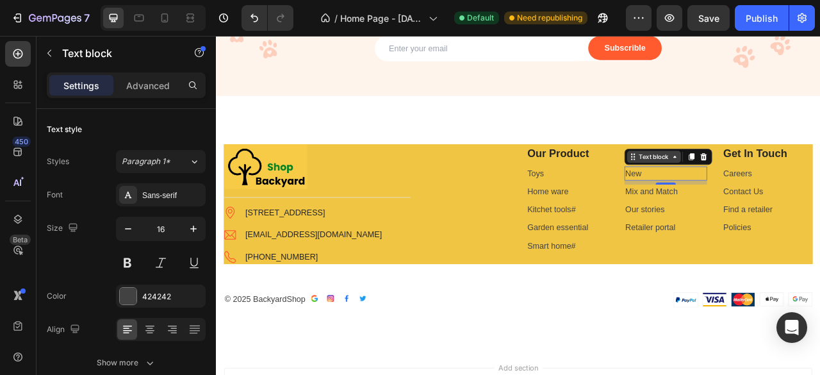
click at [794, 193] on icon at bounding box center [799, 190] width 10 height 10
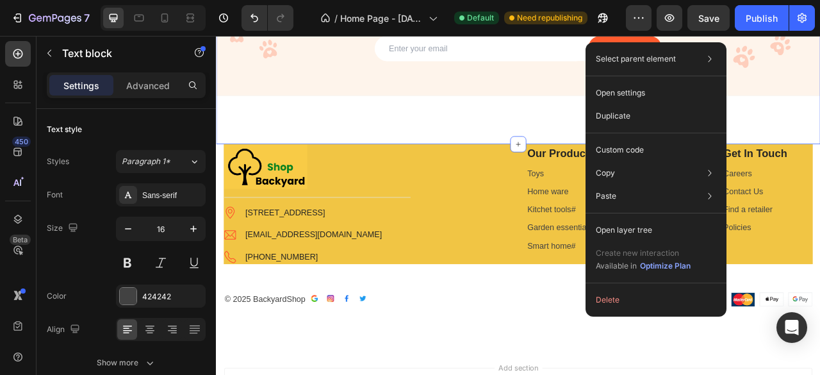
click at [637, 122] on div "Get Notified Of All New Awesome Products Heading Email Field Subscrible Submit …" at bounding box center [600, 33] width 769 height 279
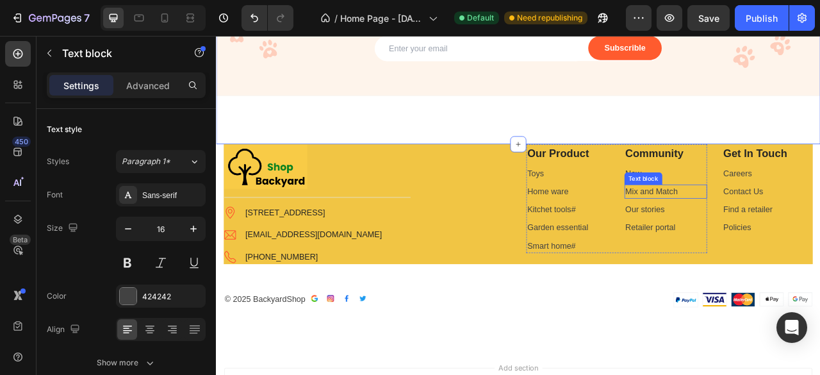
click at [751, 229] on link "Mix and Match" at bounding box center [770, 233] width 67 height 11
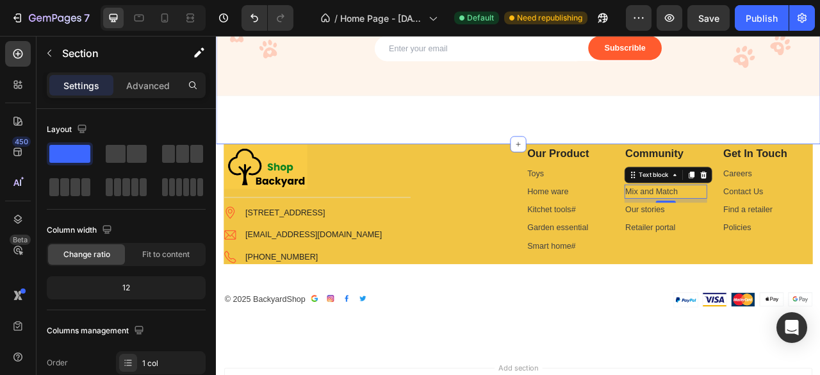
click at [779, 145] on div "Get Notified Of All New Awesome Products Heading Email Field Subscrible Submit …" at bounding box center [600, 33] width 769 height 279
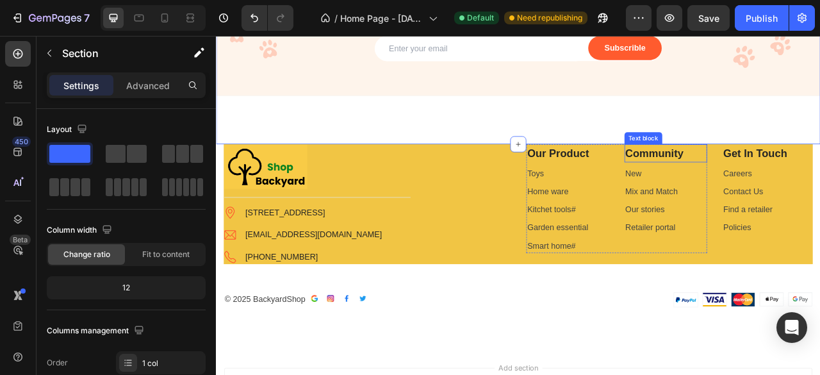
click at [765, 185] on p "Community" at bounding box center [788, 185] width 103 height 21
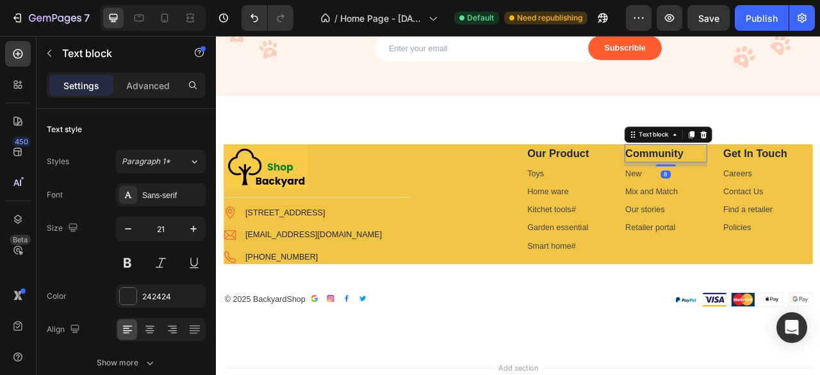
click at [765, 185] on p "Community" at bounding box center [788, 185] width 103 height 21
click at [819, 149] on div "Get Notified Of All New Awesome Products Heading Email Field Subscrible Submit …" at bounding box center [600, 33] width 769 height 279
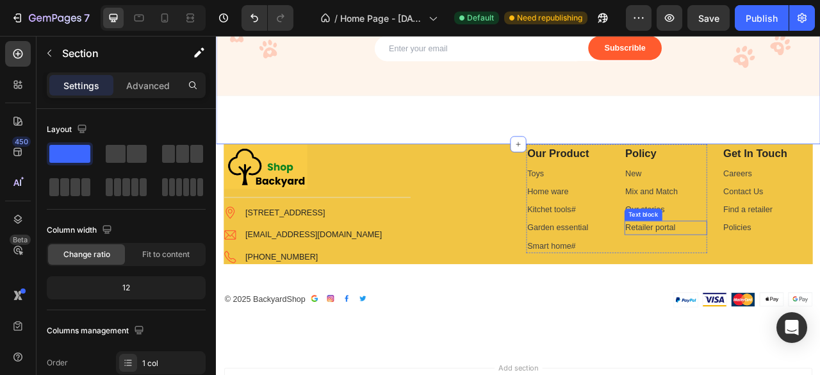
click at [756, 276] on link "Retailer portal" at bounding box center [769, 279] width 64 height 11
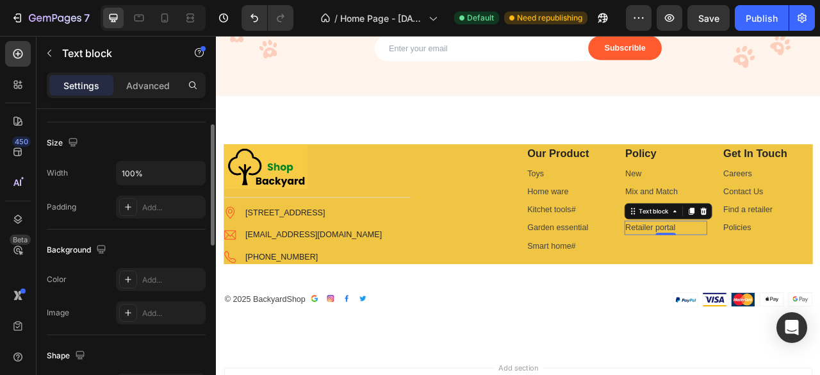
scroll to position [135, 0]
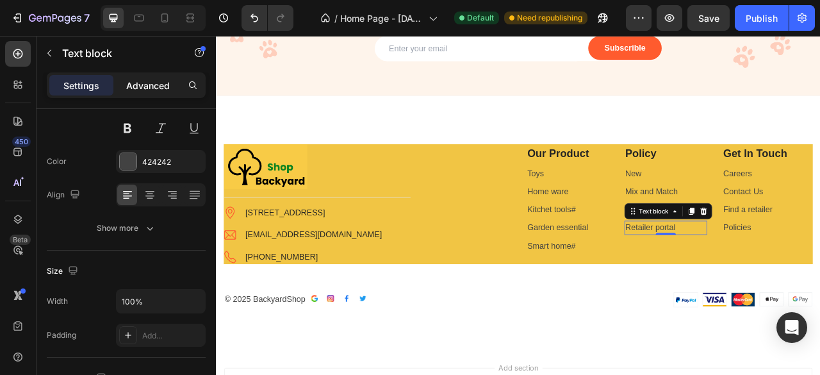
click at [142, 84] on p "Advanced" at bounding box center [148, 85] width 44 height 13
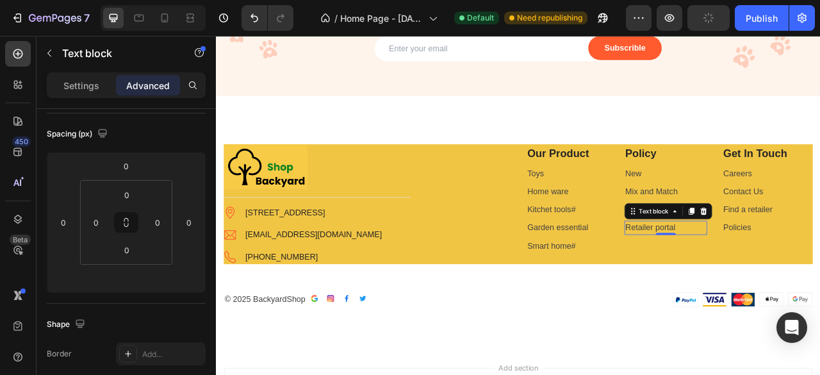
click at [794, 273] on p "Retailer portal" at bounding box center [788, 279] width 103 height 15
click at [795, 279] on p "Retailer portal" at bounding box center [788, 279] width 103 height 15
click at [795, 279] on p "Retailer portal ⁠⁠⁠⁠⁠⁠⁠" at bounding box center [788, 279] width 103 height 15
click at [790, 279] on link "Retailer portal" at bounding box center [769, 279] width 64 height 11
drag, startPoint x: 790, startPoint y: 279, endPoint x: 799, endPoint y: 281, distance: 9.1
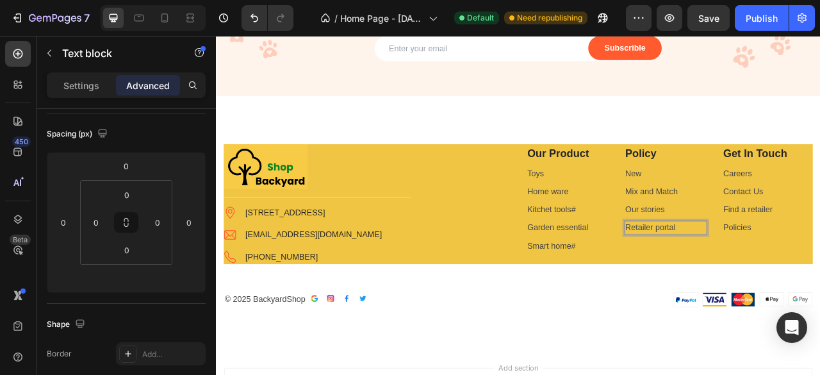
click at [799, 281] on p "Retailer portal" at bounding box center [788, 279] width 103 height 15
click at [799, 281] on p "Retailer portal ⁠⁠⁠⁠⁠⁠⁠" at bounding box center [788, 279] width 103 height 15
click at [784, 279] on link "Retailer portal" at bounding box center [769, 279] width 64 height 11
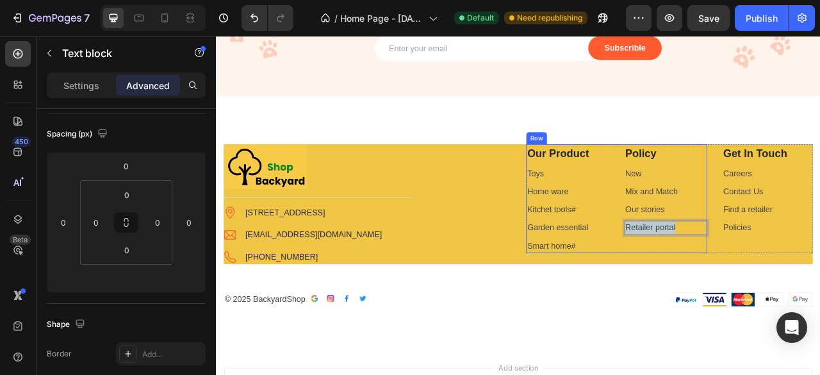
drag, startPoint x: 797, startPoint y: 281, endPoint x: 725, endPoint y: 281, distance: 71.8
click at [725, 281] on div "Our Product Text block Toys Text block Home ware Text block Kitchet tools # Tex…" at bounding box center [726, 243] width 230 height 138
drag, startPoint x: 754, startPoint y: 277, endPoint x: 779, endPoint y: 281, distance: 25.2
click at [779, 281] on link "Retailer portal" at bounding box center [769, 279] width 64 height 11
click at [798, 283] on p "Retailer portal" at bounding box center [788, 279] width 103 height 15
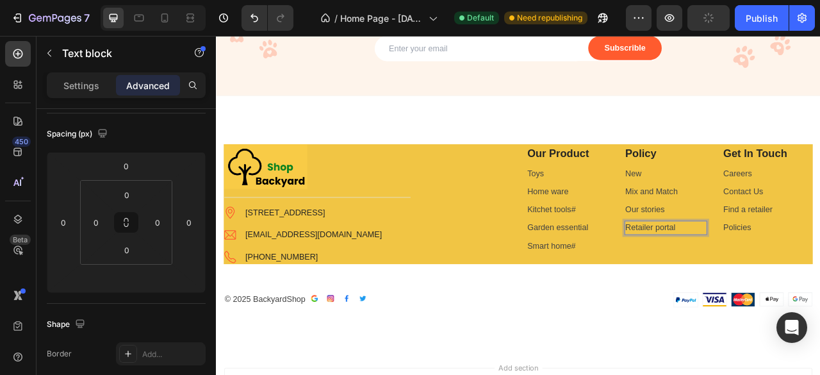
click at [798, 281] on p "Retailer portal ⁠⁠⁠⁠⁠⁠⁠" at bounding box center [788, 279] width 103 height 15
click at [769, 251] on link "Our stories" at bounding box center [762, 256] width 50 height 11
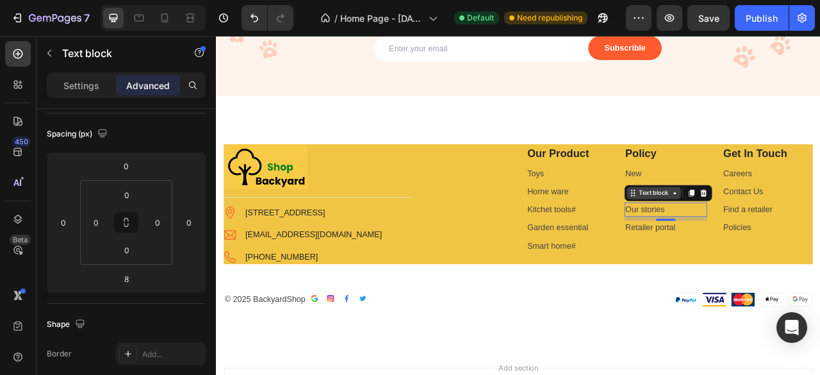
click at [794, 238] on icon at bounding box center [799, 236] width 10 height 10
click at [791, 250] on p "Our stories" at bounding box center [788, 256] width 103 height 15
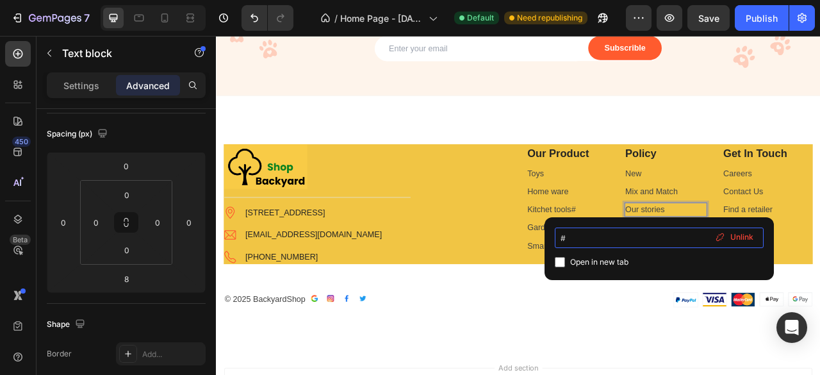
click at [573, 237] on input "#" at bounding box center [659, 237] width 209 height 21
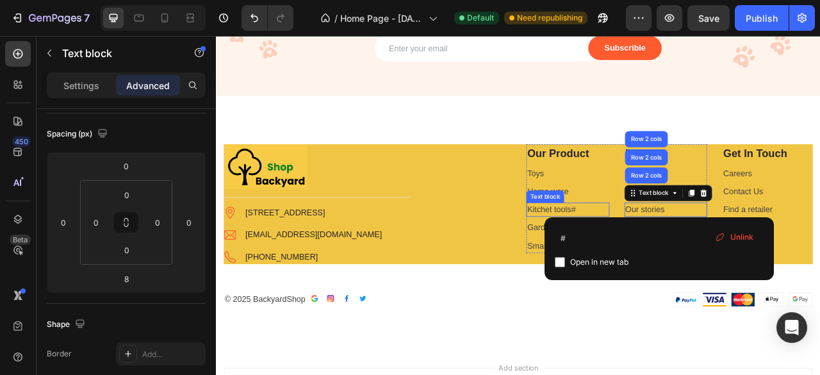
click at [678, 256] on p "Kitchet tools #" at bounding box center [663, 256] width 103 height 15
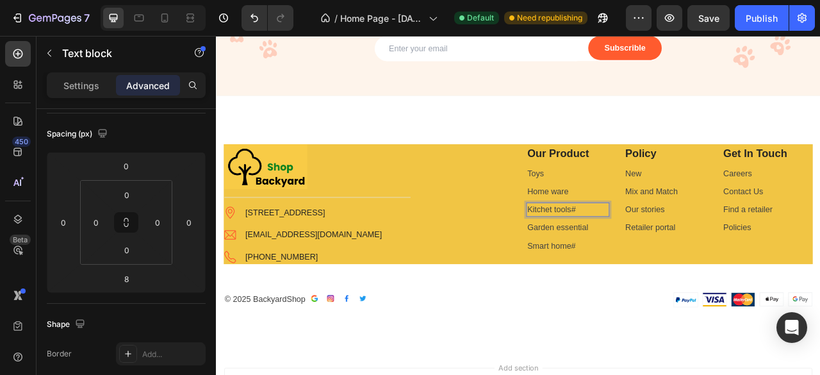
click at [678, 256] on p "Kitchet tools #" at bounding box center [663, 256] width 103 height 15
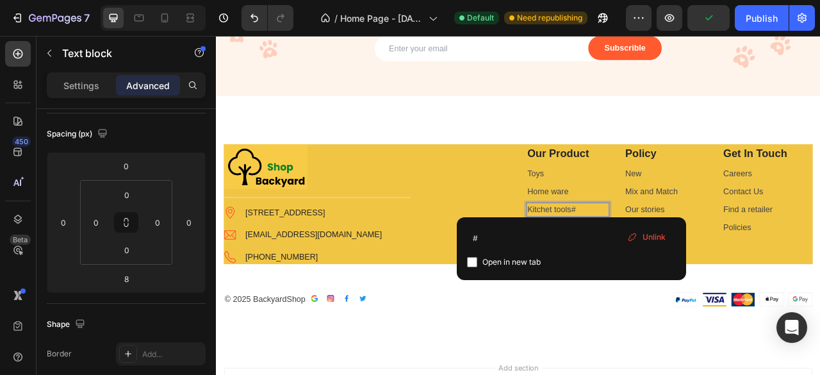
click at [654, 239] on span "Unlink" at bounding box center [654, 237] width 23 height 12
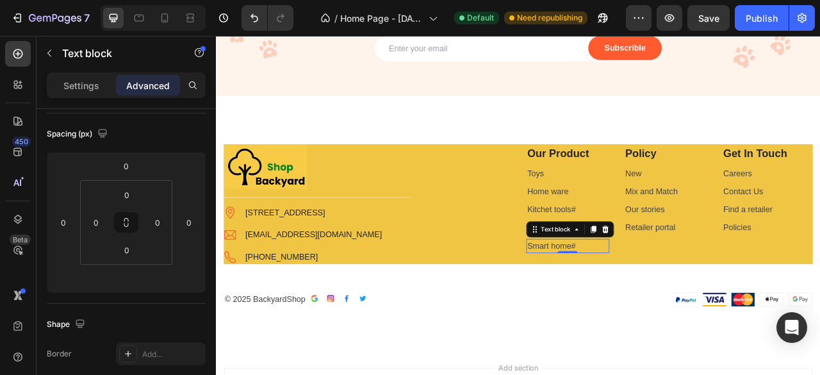
click at [668, 302] on link "#" at bounding box center [671, 302] width 6 height 11
click at [762, 17] on div "Publish" at bounding box center [762, 18] width 32 height 13
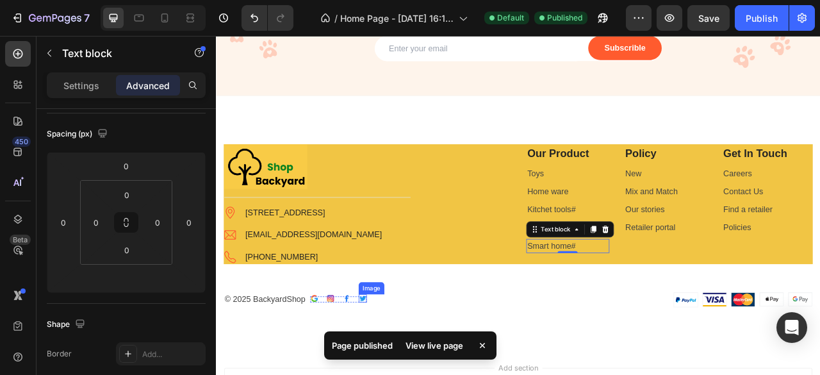
click at [400, 370] on img at bounding box center [402, 370] width 10 height 10
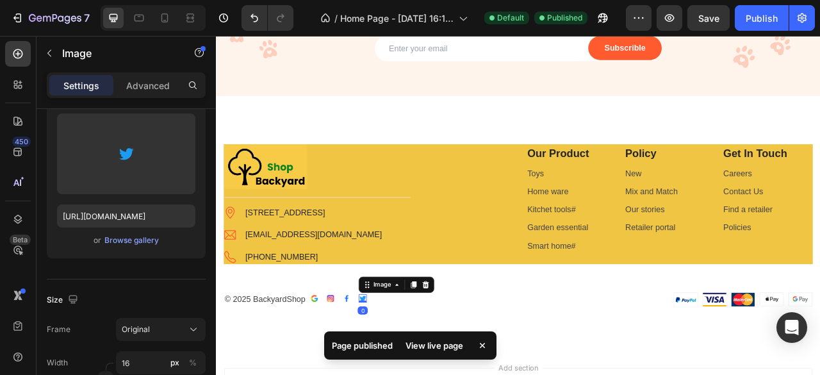
scroll to position [0, 0]
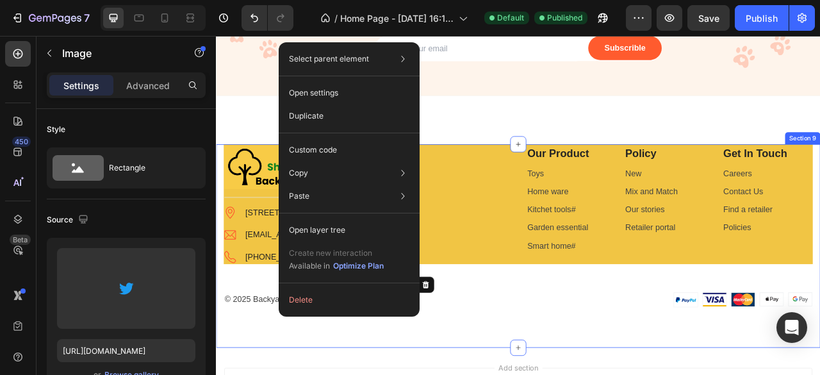
click at [550, 351] on div "Image Title Line Image 1/[STREET_ADDRESS] Text block Image [EMAIL_ADDRESS][DOMA…" at bounding box center [601, 278] width 750 height 208
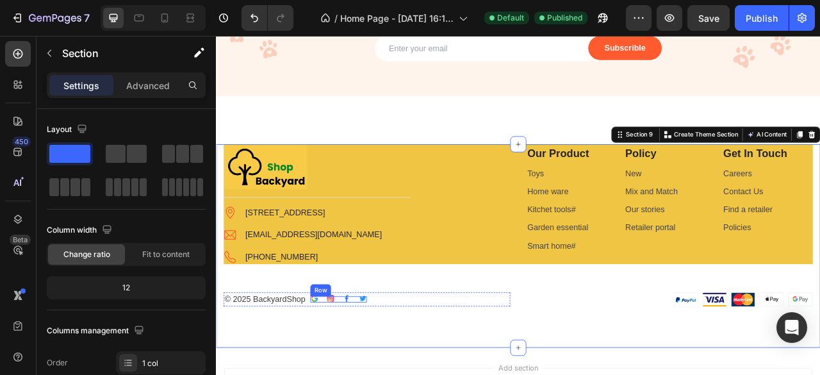
click at [347, 370] on div "Image Image Image Image Row" at bounding box center [372, 371] width 72 height 8
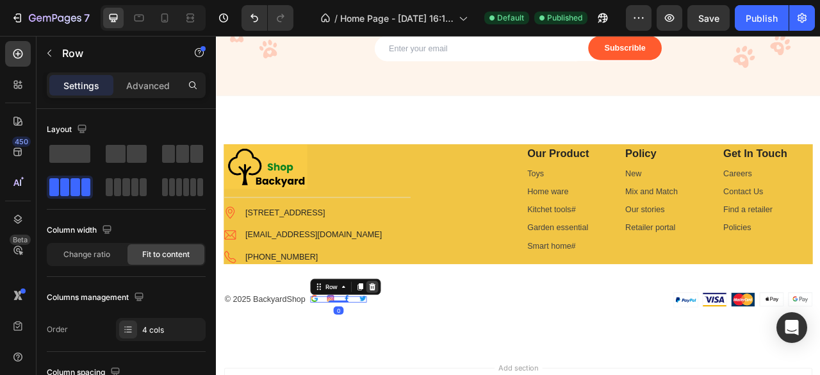
click at [415, 357] on icon at bounding box center [415, 354] width 8 height 9
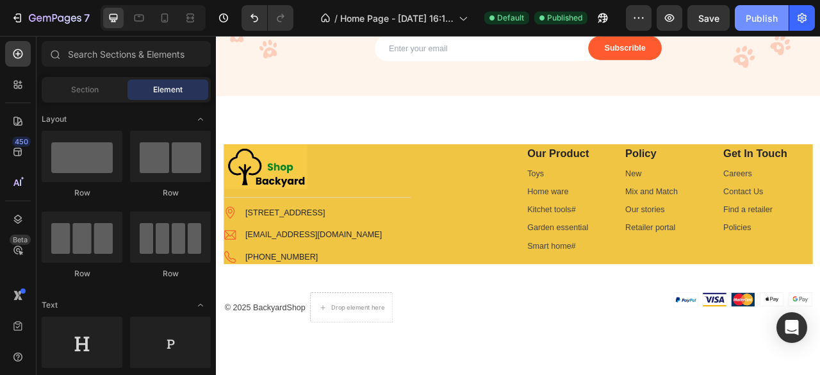
drag, startPoint x: 759, startPoint y: 207, endPoint x: 763, endPoint y: 12, distance: 194.8
click at [763, 12] on div "Publish" at bounding box center [762, 18] width 32 height 13
click at [748, 208] on link "New" at bounding box center [747, 210] width 21 height 11
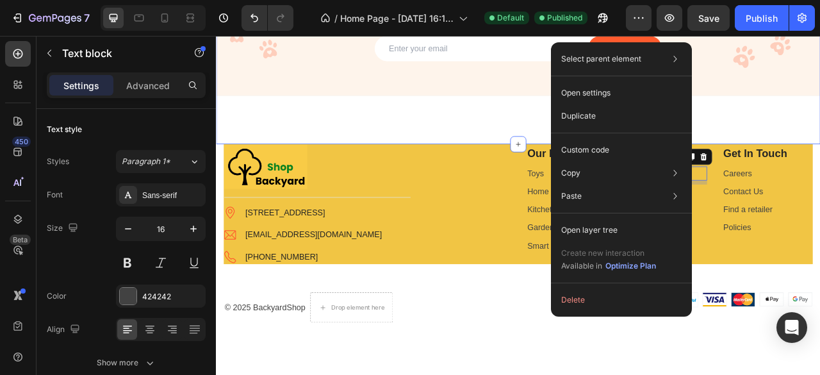
click at [819, 129] on div "Get Notified Of All New Awesome Products Heading Email Field Subscrible Submit …" at bounding box center [600, 33] width 769 height 279
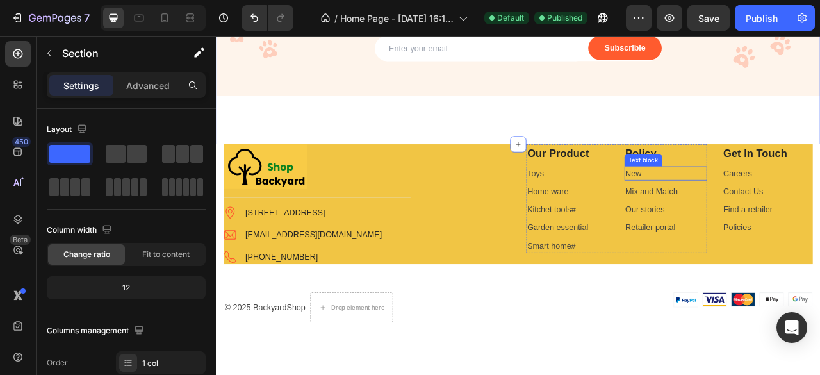
click at [757, 206] on p "New" at bounding box center [788, 210] width 103 height 15
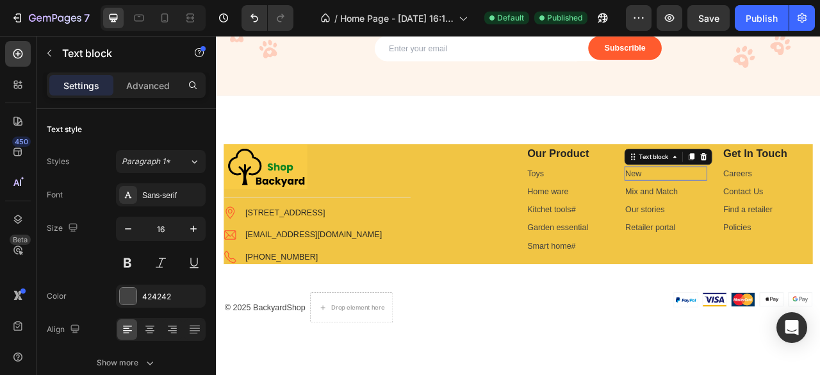
click at [757, 206] on p "New" at bounding box center [788, 210] width 103 height 15
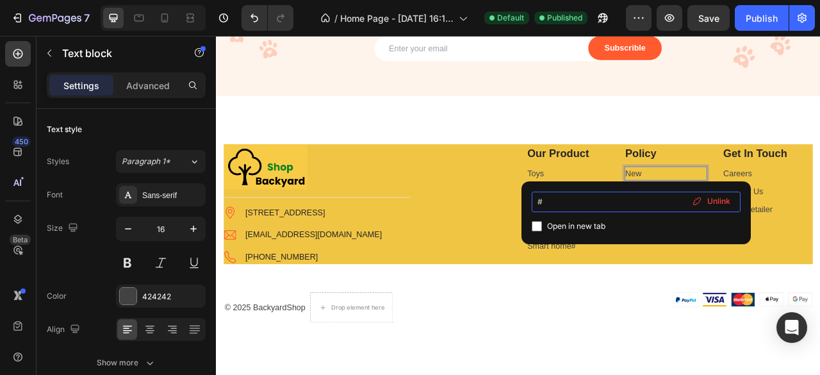
click at [547, 203] on input "#" at bounding box center [636, 202] width 209 height 21
click at [555, 200] on input "#" at bounding box center [636, 202] width 209 height 21
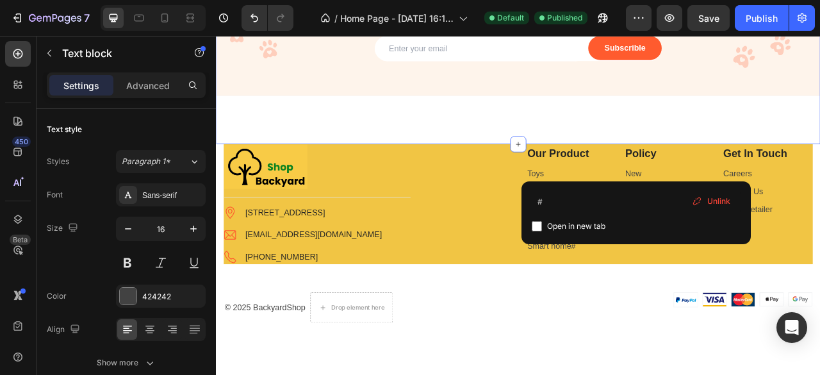
click at [819, 124] on div "Get Notified Of All New Awesome Products Heading Email Field Subscrible Submit …" at bounding box center [600, 33] width 769 height 279
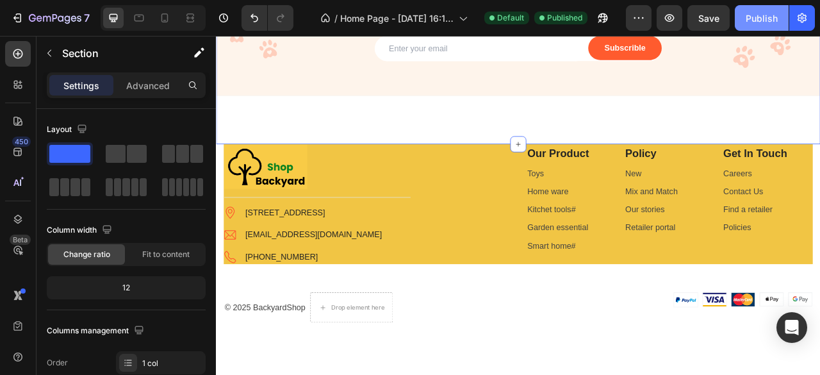
click at [765, 24] on div "Publish" at bounding box center [762, 18] width 32 height 13
